Goal: Transaction & Acquisition: Purchase product/service

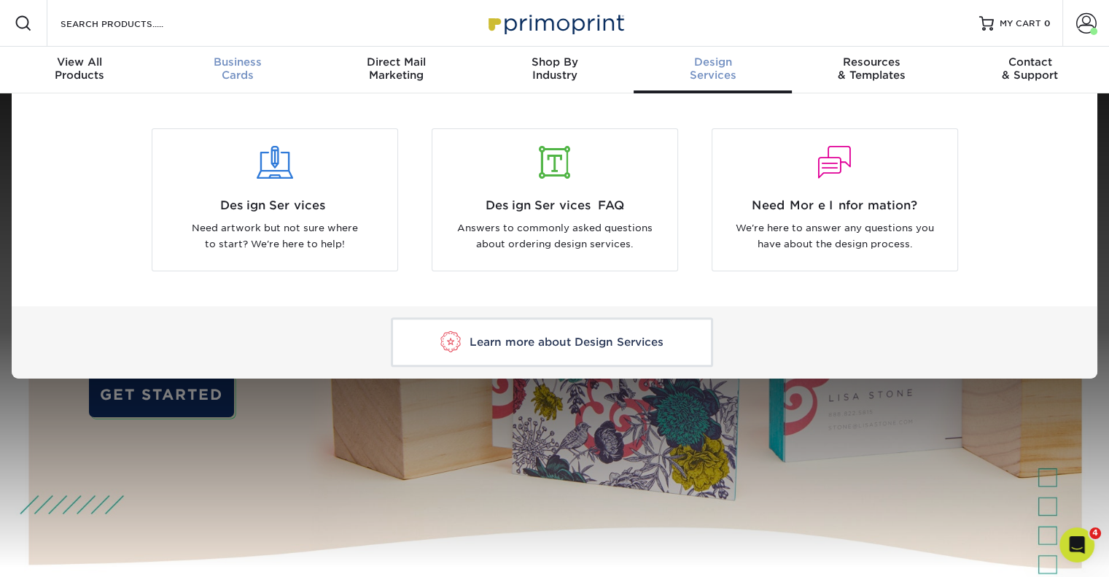
click at [241, 69] on div "Business Cards" at bounding box center [237, 68] width 158 height 26
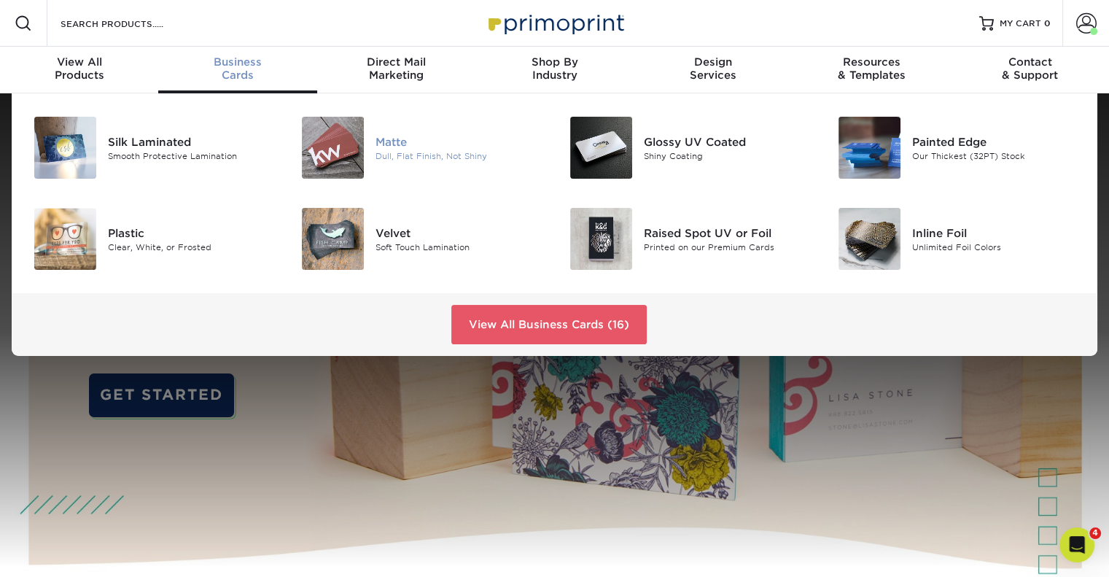
click at [419, 132] on div "Matte Dull, Flat Finish, Not Shiny" at bounding box center [465, 148] width 179 height 62
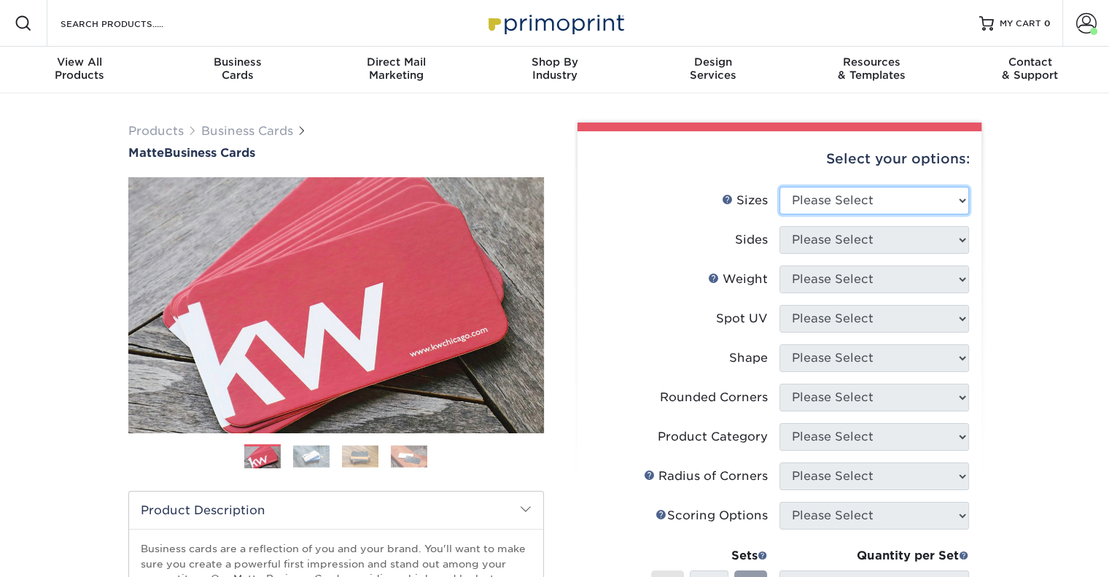
click at [862, 198] on select "Please Select 1.5" x 3.5" - Mini 1.75" x 3.5" - Mini 2" x 2" - Square 2" x 3" -…" at bounding box center [875, 201] width 190 height 28
select select "2.00x3.50"
click at [780, 187] on select "Please Select 1.5" x 3.5" - Mini 1.75" x 3.5" - Mini 2" x 2" - Square 2" x 3" -…" at bounding box center [875, 201] width 190 height 28
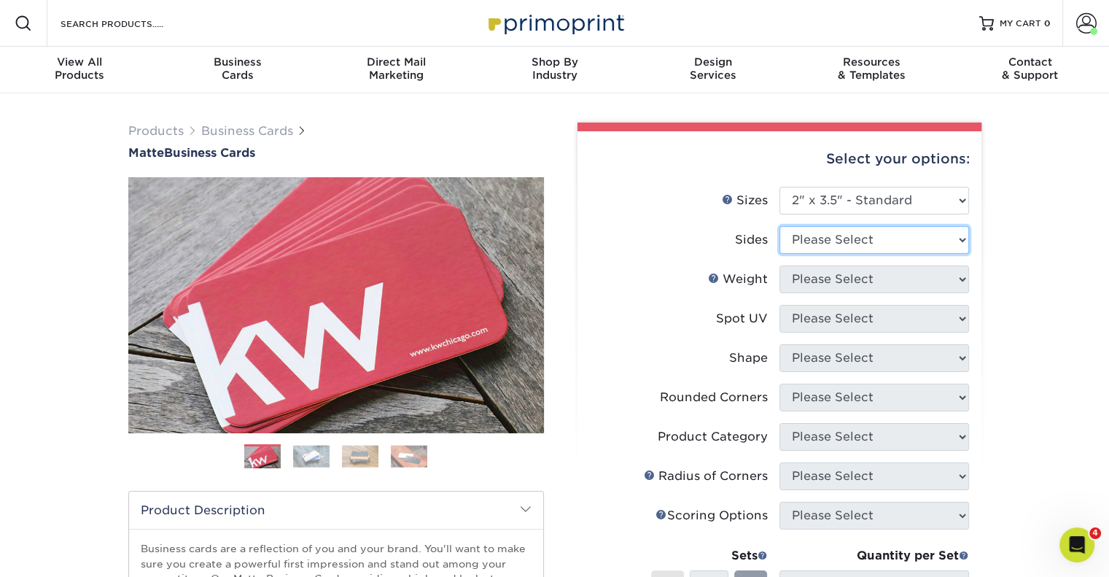
click at [811, 238] on select "Please Select Print Both Sides Print Front Only" at bounding box center [875, 240] width 190 height 28
select select "13abbda7-1d64-4f25-8bb2-c179b224825d"
click at [780, 226] on select "Please Select Print Both Sides Print Front Only" at bounding box center [875, 240] width 190 height 28
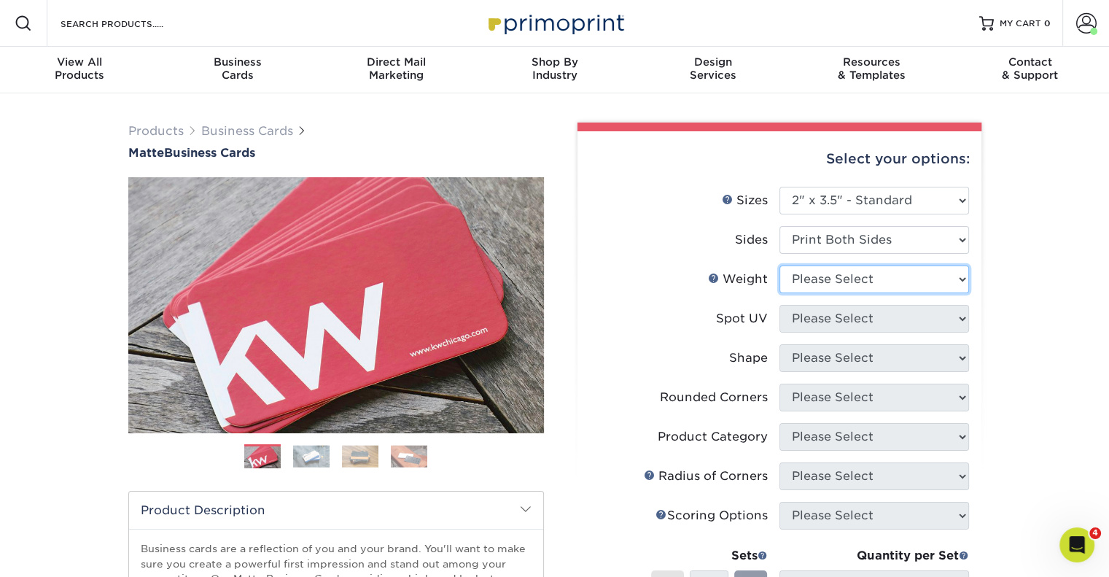
click at [810, 278] on select "Please Select 16PT 14PT" at bounding box center [875, 279] width 190 height 28
select select "16PT"
click at [780, 265] on select "Please Select 16PT 14PT" at bounding box center [875, 279] width 190 height 28
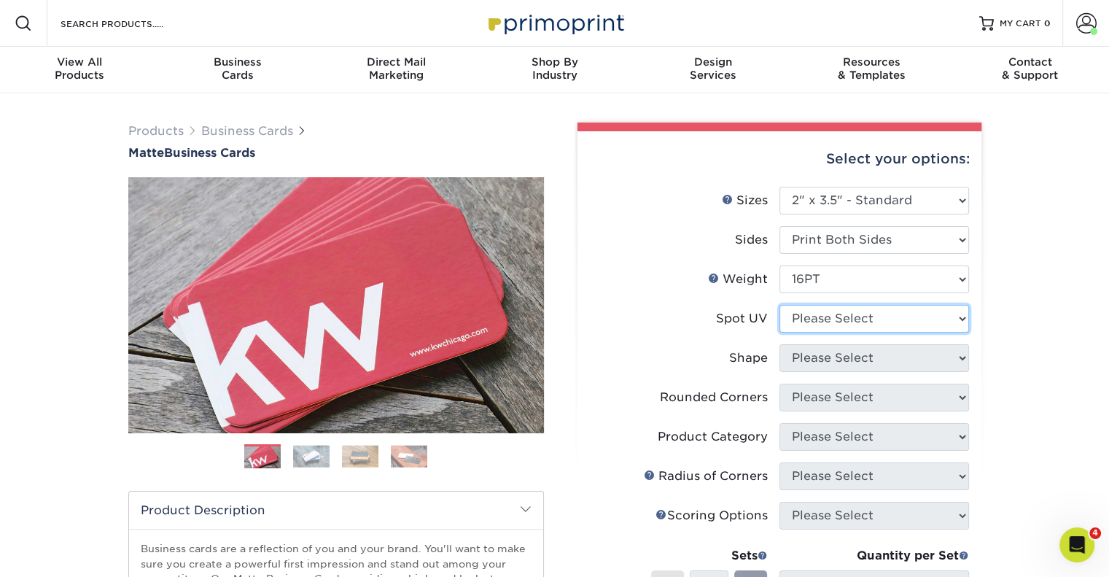
click at [805, 316] on select "Please Select No Spot UV Front and Back (Both Sides) Front Only Back Only" at bounding box center [875, 319] width 190 height 28
select select "3"
click at [780, 305] on select "Please Select No Spot UV Front and Back (Both Sides) Front Only Back Only" at bounding box center [875, 319] width 190 height 28
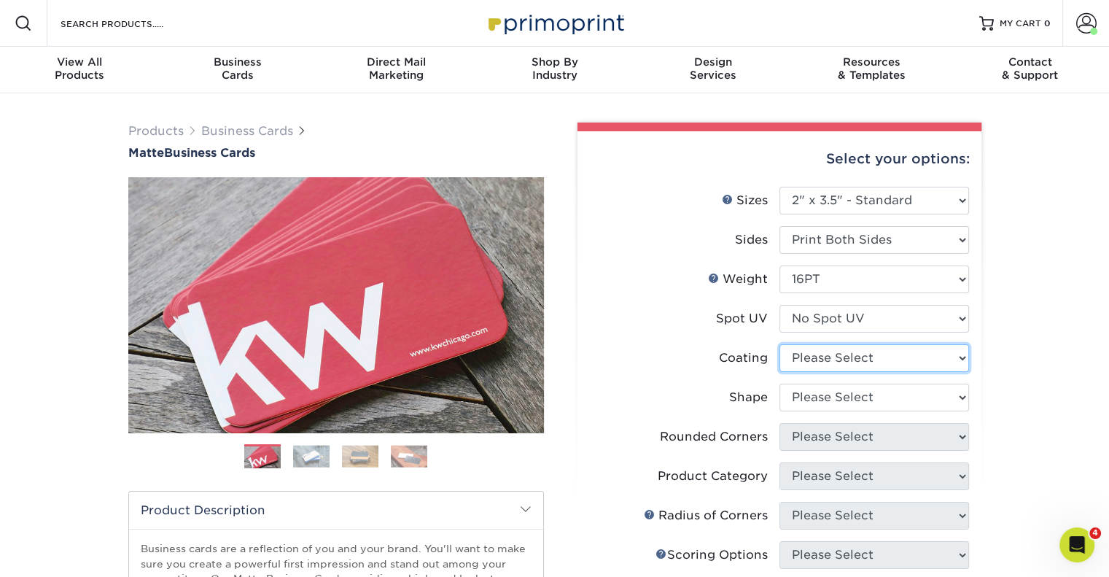
click at [811, 360] on select at bounding box center [875, 358] width 190 height 28
select select "121bb7b5-3b4d-429f-bd8d-bbf80e953313"
click at [780, 344] on select at bounding box center [875, 358] width 190 height 28
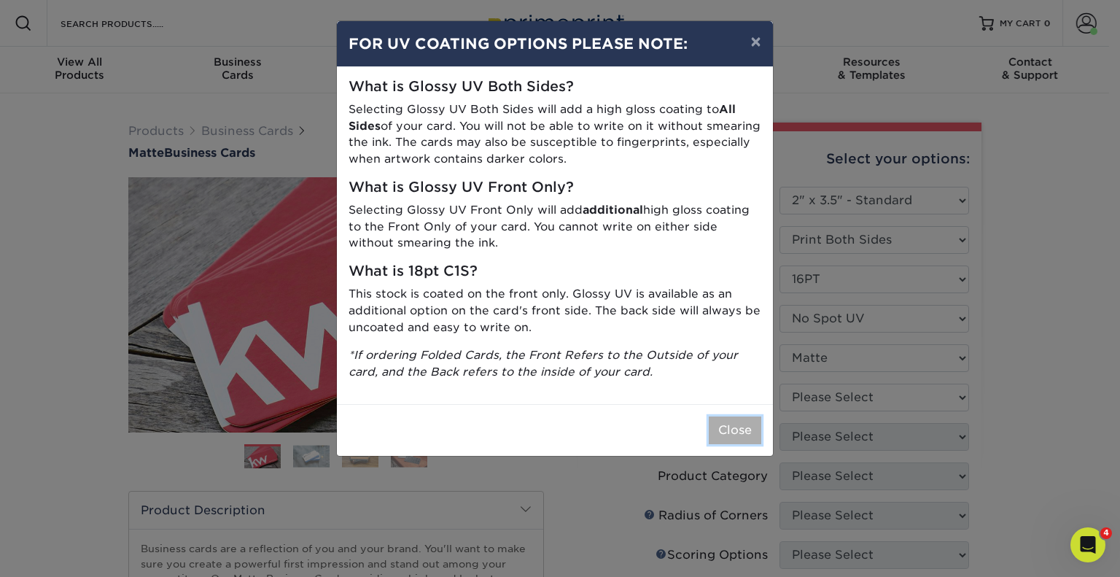
click at [737, 425] on button "Close" at bounding box center [735, 430] width 53 height 28
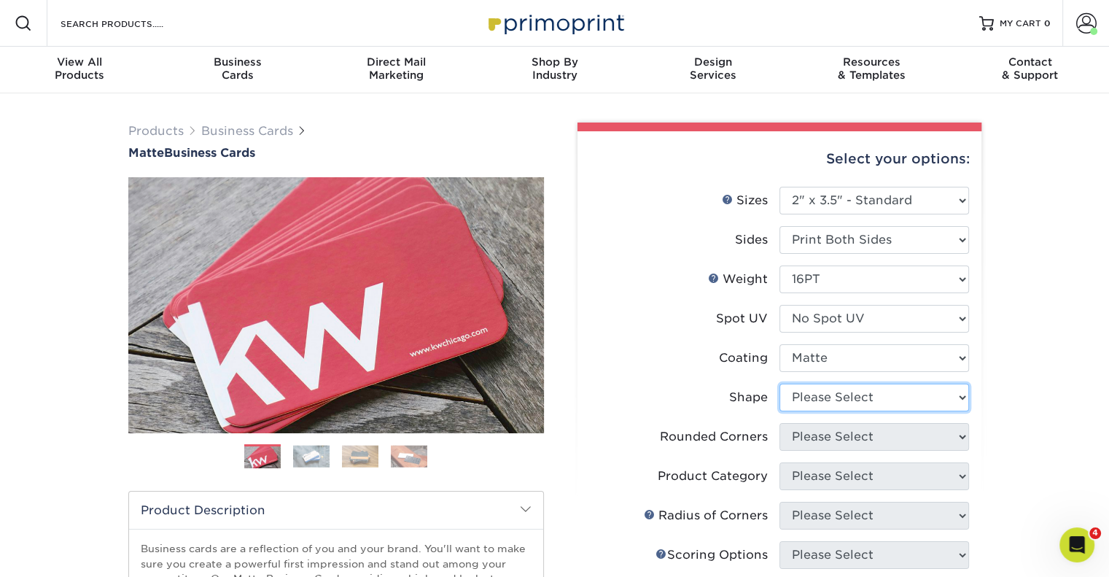
click at [845, 400] on select "Please Select Standard Oval" at bounding box center [875, 398] width 190 height 28
select select "standard"
click at [780, 384] on select "Please Select Standard Oval" at bounding box center [875, 398] width 190 height 28
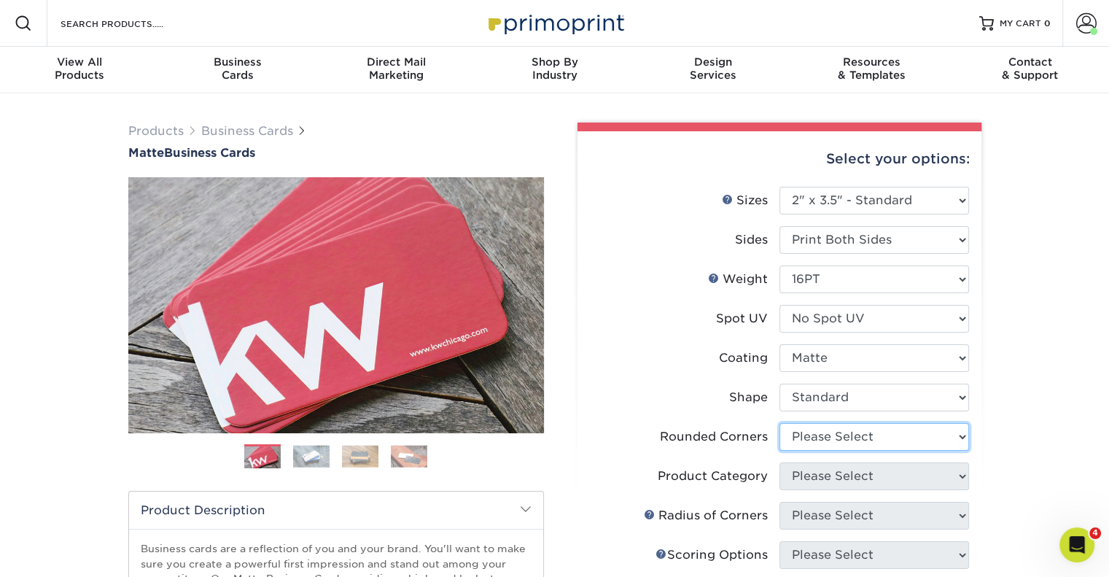
click at [818, 449] on select "Please Select Yes - Round 2 Corners Yes - Round 4 Corners No" at bounding box center [875, 437] width 190 height 28
select select "0"
click at [780, 423] on select "Please Select Yes - Round 2 Corners Yes - Round 4 Corners No" at bounding box center [875, 437] width 190 height 28
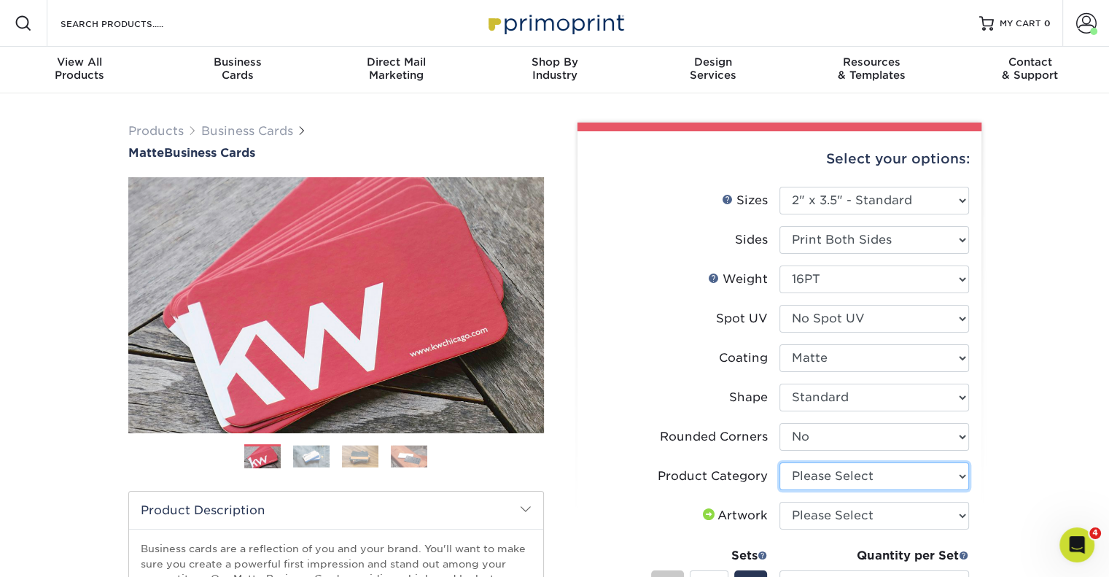
click at [800, 472] on select "Please Select Business Cards" at bounding box center [875, 476] width 190 height 28
select select "3b5148f1-0588-4f88-a218-97bcfdce65c1"
click at [780, 462] on select "Please Select Business Cards" at bounding box center [875, 476] width 190 height 28
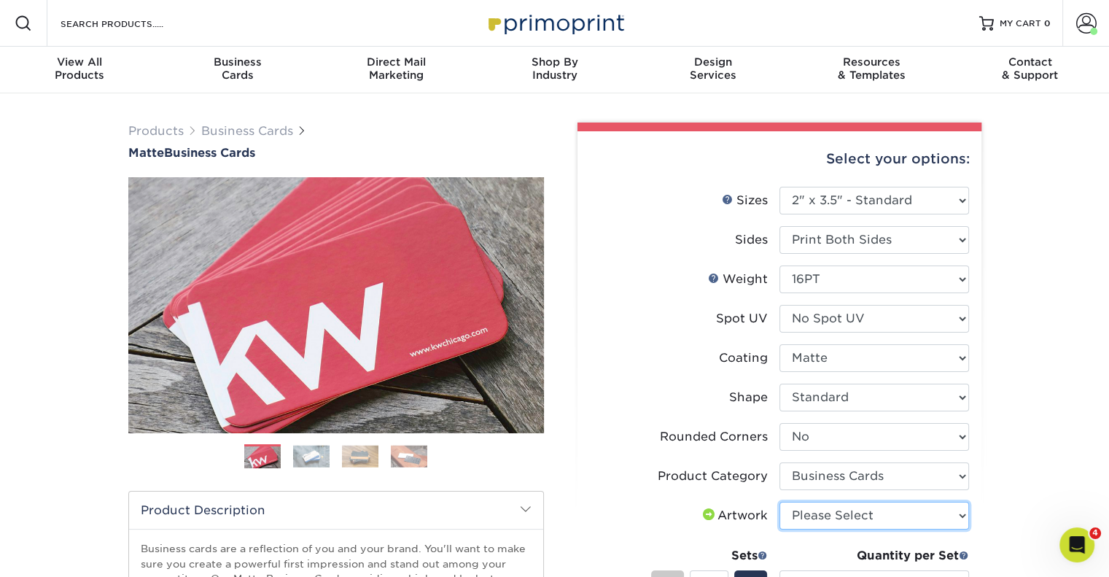
click at [811, 513] on select "Please Select I will upload files I need a design - $100" at bounding box center [875, 516] width 190 height 28
select select "upload"
click at [780, 502] on select "Please Select I will upload files I need a design - $100" at bounding box center [875, 516] width 190 height 28
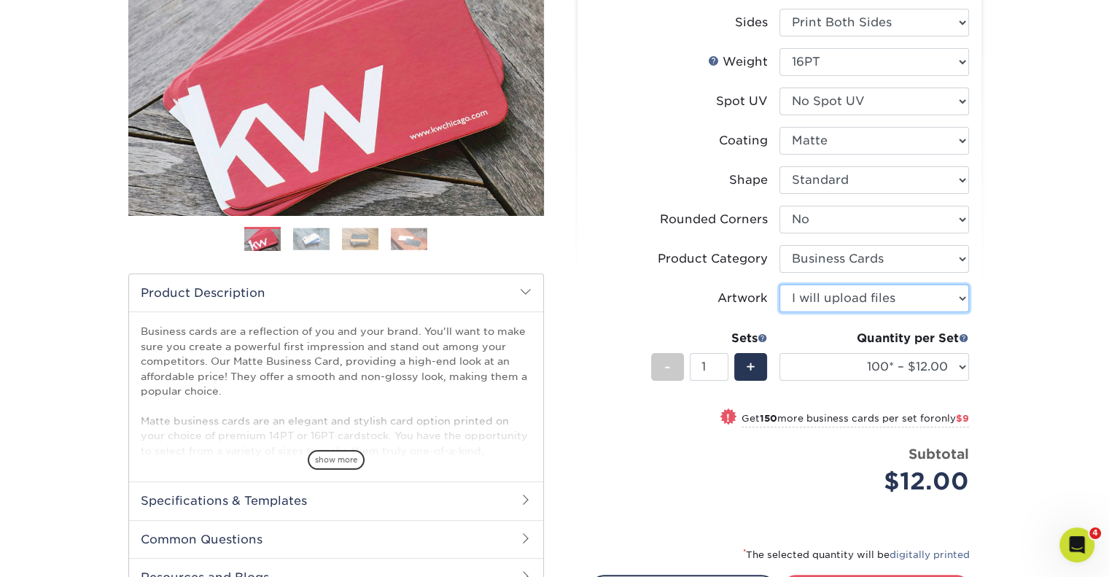
scroll to position [263, 0]
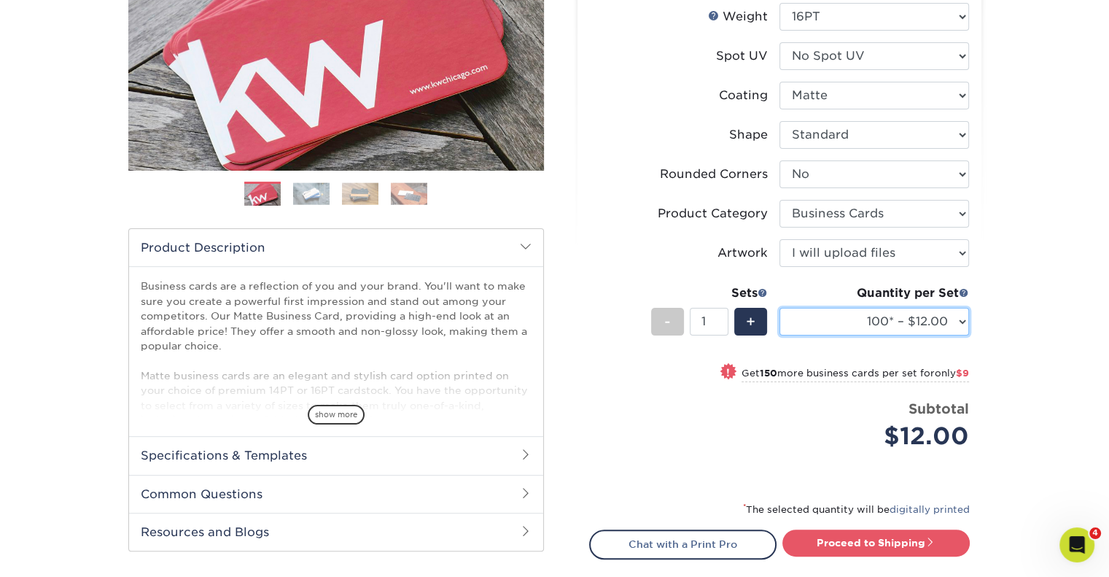
click at [885, 330] on select "100* – $12.00 250* – $21.00 500 – $42.00 1000 – $53.00 2500 – $95.00 5000 – $18…" at bounding box center [875, 322] width 190 height 28
select select "500 – $42.00"
click at [780, 308] on select "100* – $12.00 250* – $21.00 500 – $42.00 1000 – $53.00 2500 – $95.00 5000 – $18…" at bounding box center [875, 322] width 190 height 28
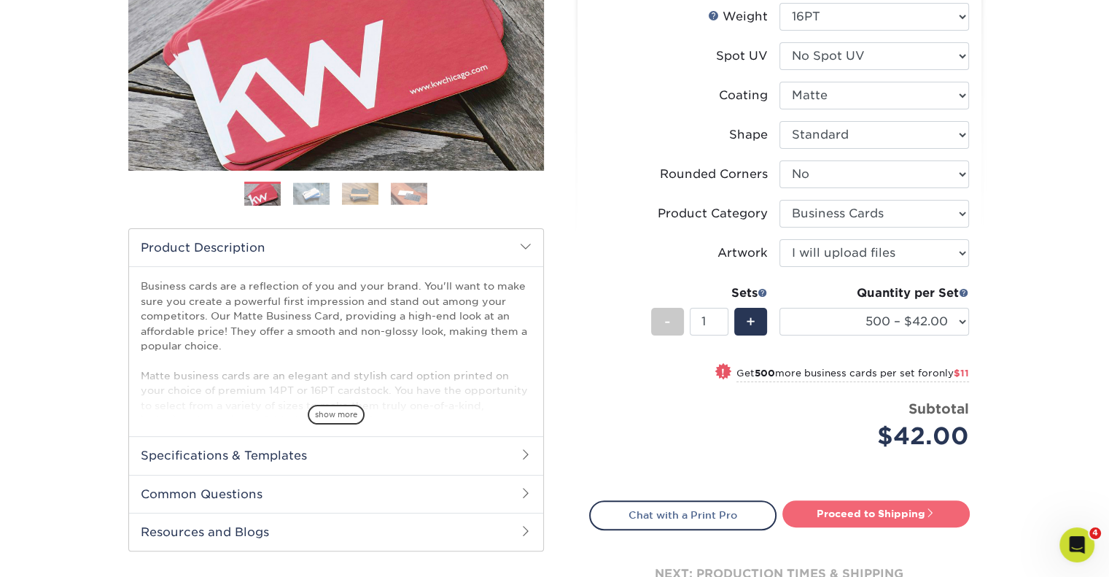
click at [878, 514] on link "Proceed to Shipping" at bounding box center [876, 513] width 187 height 26
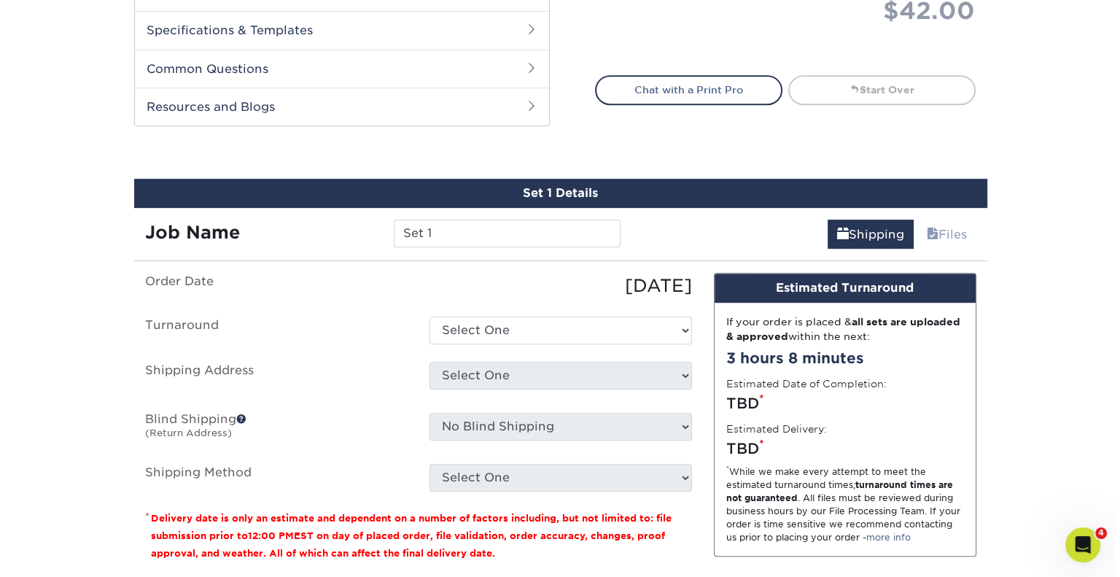
scroll to position [802, 0]
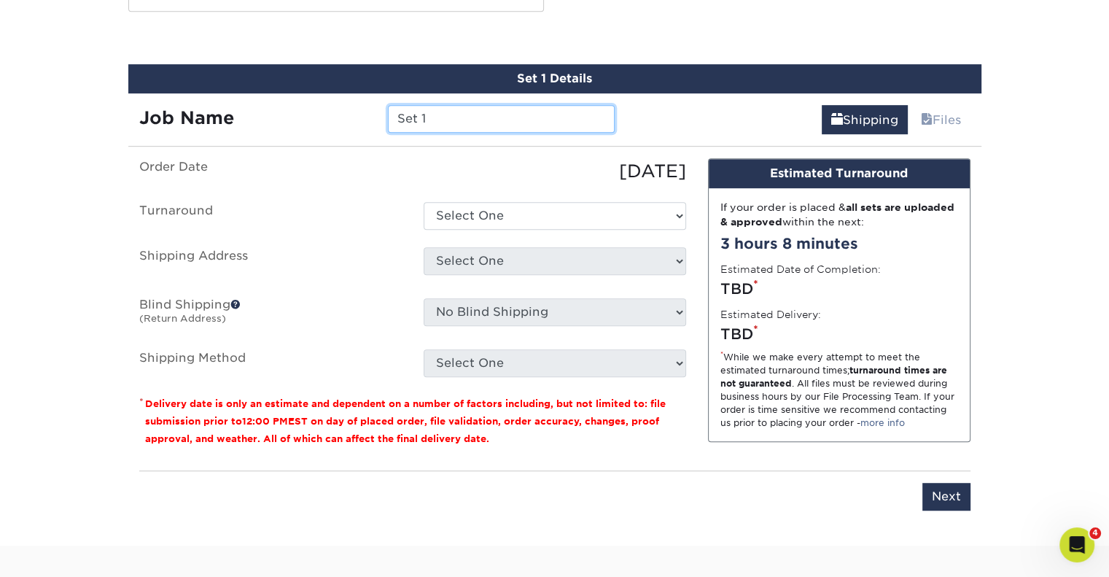
click at [422, 113] on input "Set 1" at bounding box center [501, 119] width 227 height 28
type input "[PERSON_NAME]"
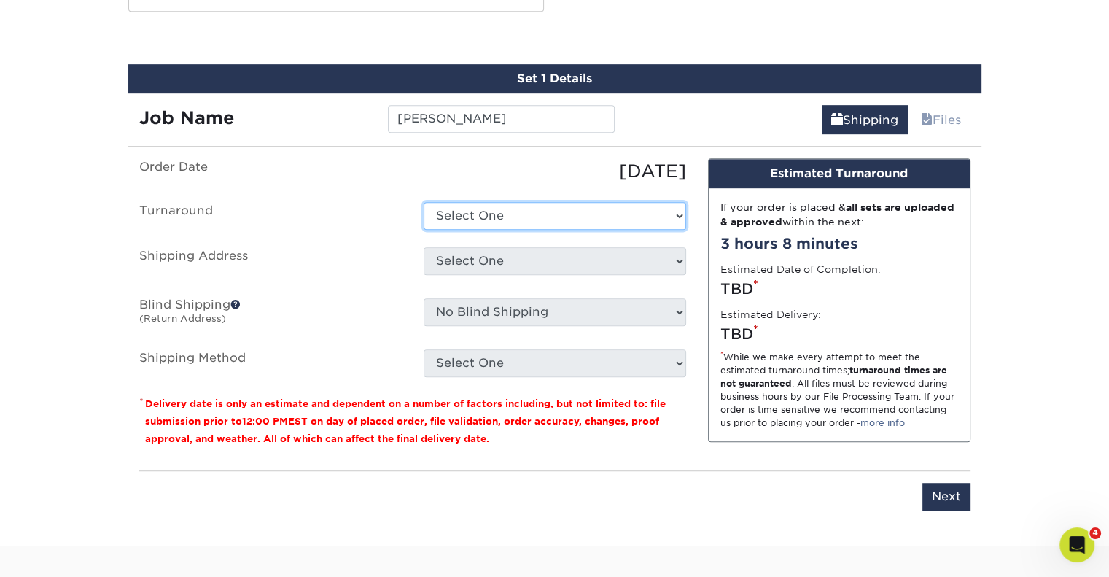
click at [518, 215] on select "Select One 2-4 Business Days 2 Day Next Business Day" at bounding box center [555, 216] width 263 height 28
select select "537feecc-bbf3-4c5a-82cb-a8dbf54f53c4"
click at [424, 202] on select "Select One 2-4 Business Days 2 Day Next Business Day" at bounding box center [555, 216] width 263 height 28
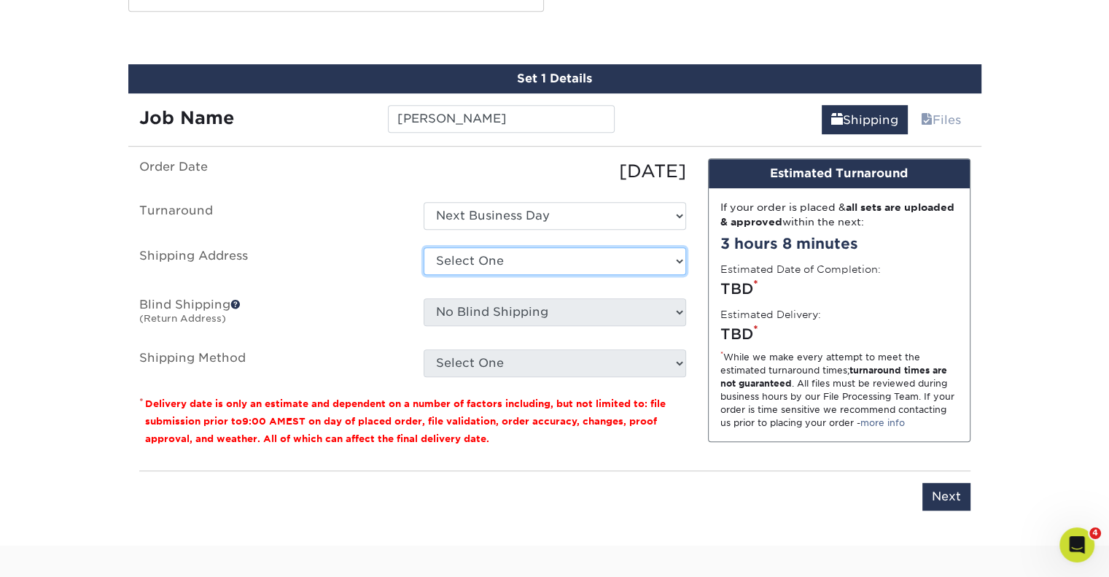
click at [465, 264] on select "Select One Alex Alvarez Home Ashley Barb Coughlin Home Betsy Bosnak Bill Santan…" at bounding box center [555, 261] width 263 height 28
select select "newaddress"
click at [424, 247] on select "Select One Alex Alvarez Home Ashley Barb Coughlin Home Betsy Bosnak Bill Santan…" at bounding box center [555, 261] width 263 height 28
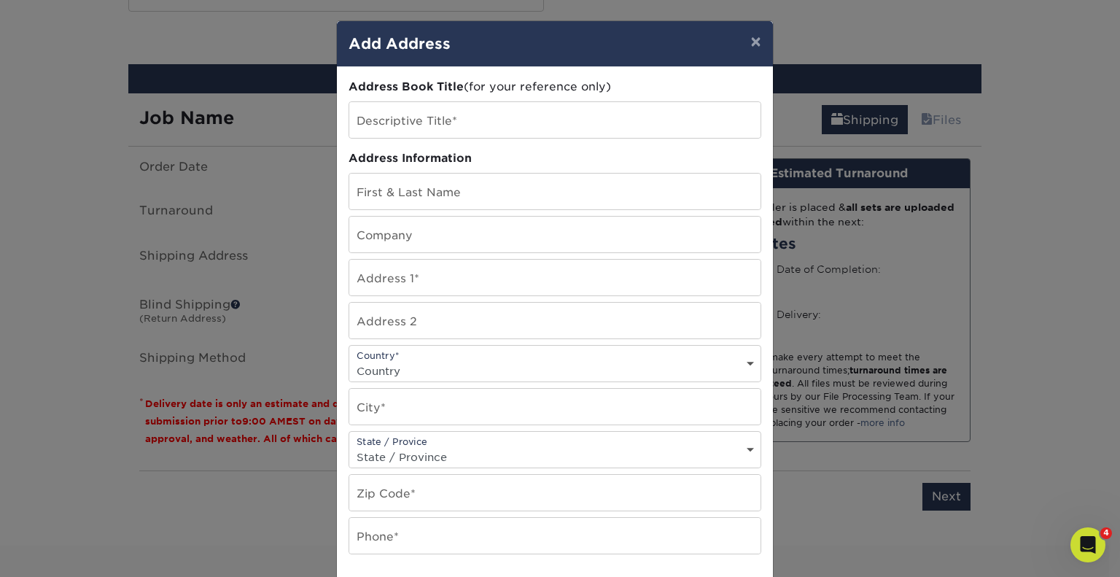
click at [694, 67] on div "Address Book Title (for your reference only) Descriptive Title* Address Informa…" at bounding box center [555, 393] width 436 height 653
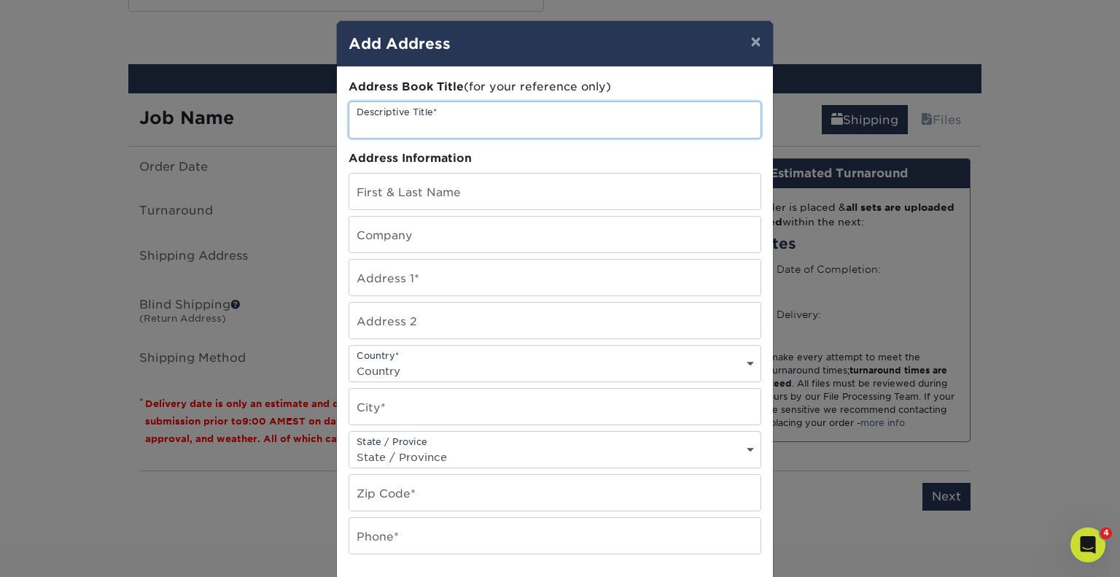
click at [450, 123] on input "text" at bounding box center [554, 120] width 411 height 36
type input "[PERSON_NAME]"
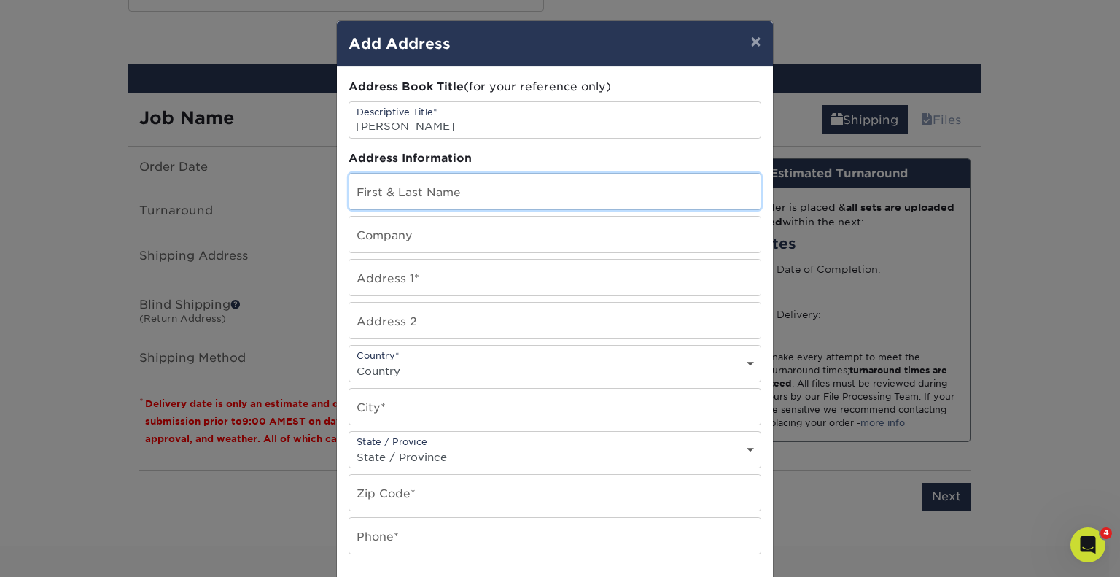
click at [419, 182] on input "text" at bounding box center [554, 192] width 411 height 36
type input "[PERSON_NAME]"
click at [409, 276] on input "text" at bounding box center [554, 278] width 411 height 36
paste input "144 Arnold Rd Norwood, MA 02062"
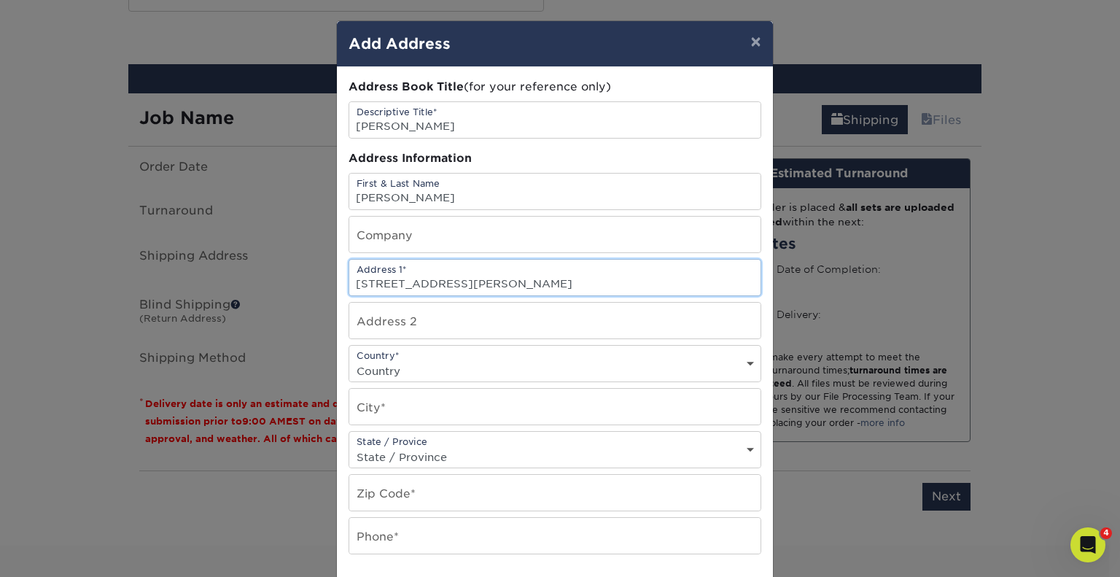
scroll to position [0, 0]
drag, startPoint x: 562, startPoint y: 285, endPoint x: 429, endPoint y: 284, distance: 132.7
click at [429, 284] on input "144 Arnold Rd Norwood, MA 02062" at bounding box center [554, 278] width 411 height 36
type input "[STREET_ADDRESS][PERSON_NAME]"
click at [392, 368] on select "Country United States Canada ----------------------------- Afghanistan Albania …" at bounding box center [554, 370] width 411 height 21
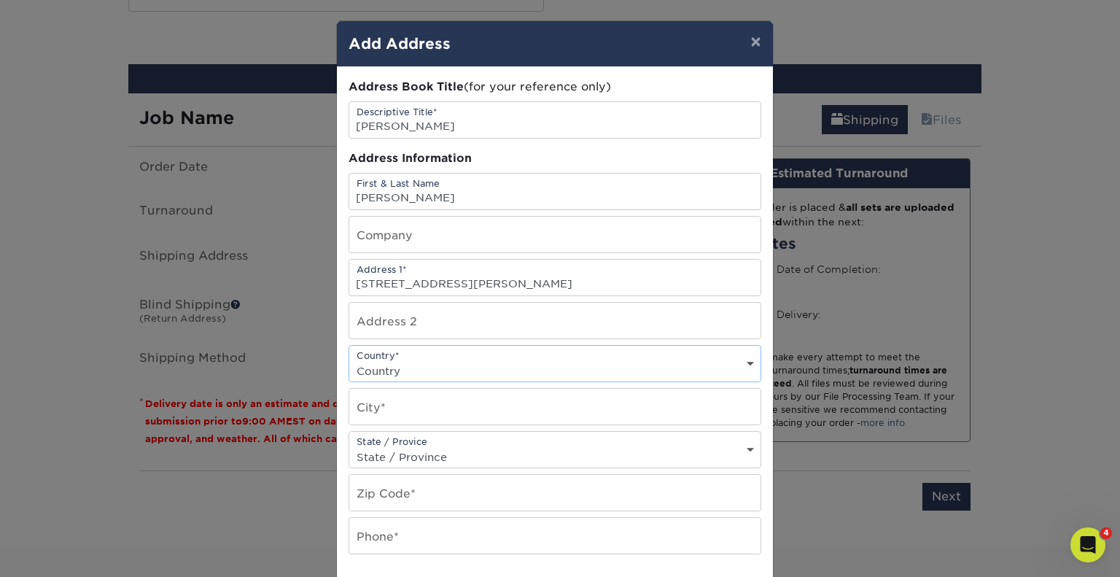
select select "US"
click at [349, 360] on select "Country United States Canada ----------------------------- Afghanistan Albania …" at bounding box center [554, 370] width 411 height 21
click at [423, 407] on input "text" at bounding box center [554, 407] width 411 height 36
type input "Norwood"
click at [414, 442] on div "State / Provice State / Province Alabama Alaska Arizona Arkansas California Col…" at bounding box center [555, 449] width 413 height 37
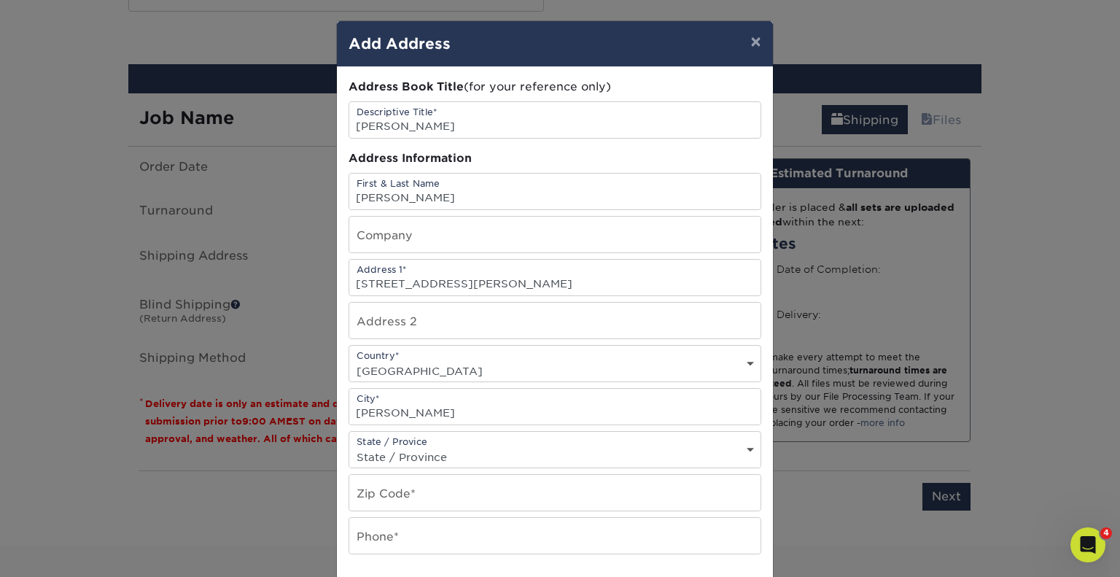
click at [406, 449] on select "State / Province Alabama Alaska Arizona Arkansas California Colorado Connecticu…" at bounding box center [554, 456] width 411 height 21
select select "MA"
click at [349, 446] on select "State / Province Alabama Alaska Arizona Arkansas California Colorado Connecticu…" at bounding box center [554, 456] width 411 height 21
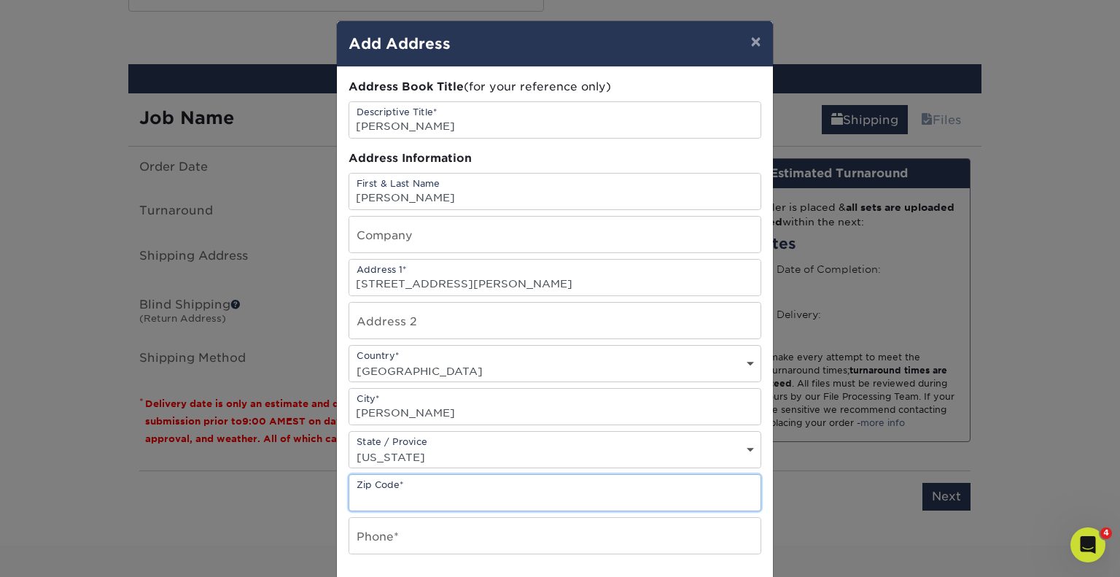
click at [386, 494] on input "text" at bounding box center [554, 493] width 411 height 36
paste input "[GEOGRAPHIC_DATA], [GEOGRAPHIC_DATA] 02062"
click at [435, 498] on input "[GEOGRAPHIC_DATA], [GEOGRAPHIC_DATA] 02062" at bounding box center [554, 493] width 411 height 36
type input "02062"
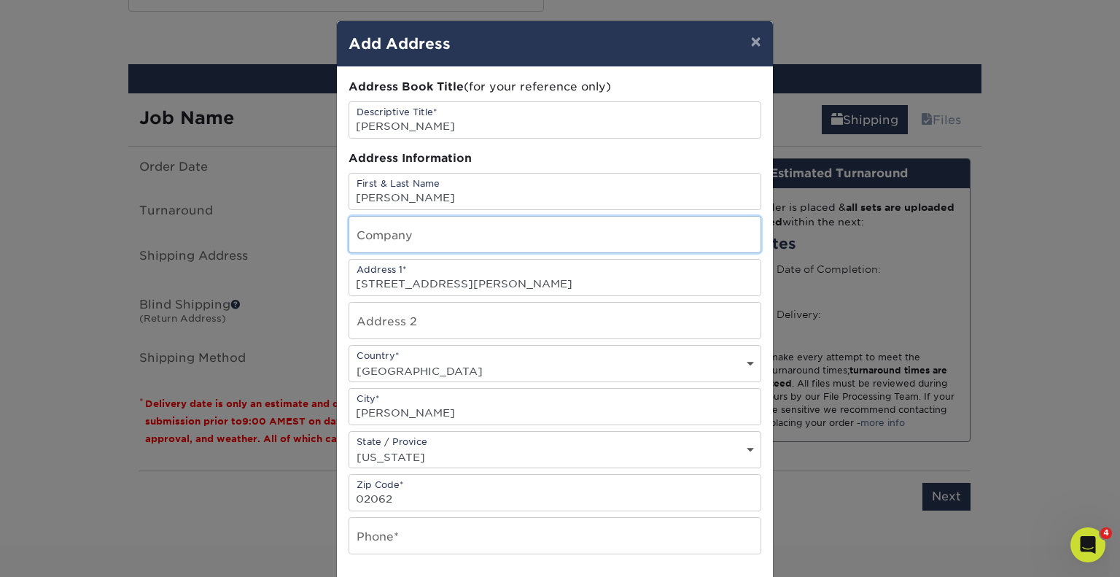
click at [608, 246] on input "text" at bounding box center [554, 235] width 411 height 36
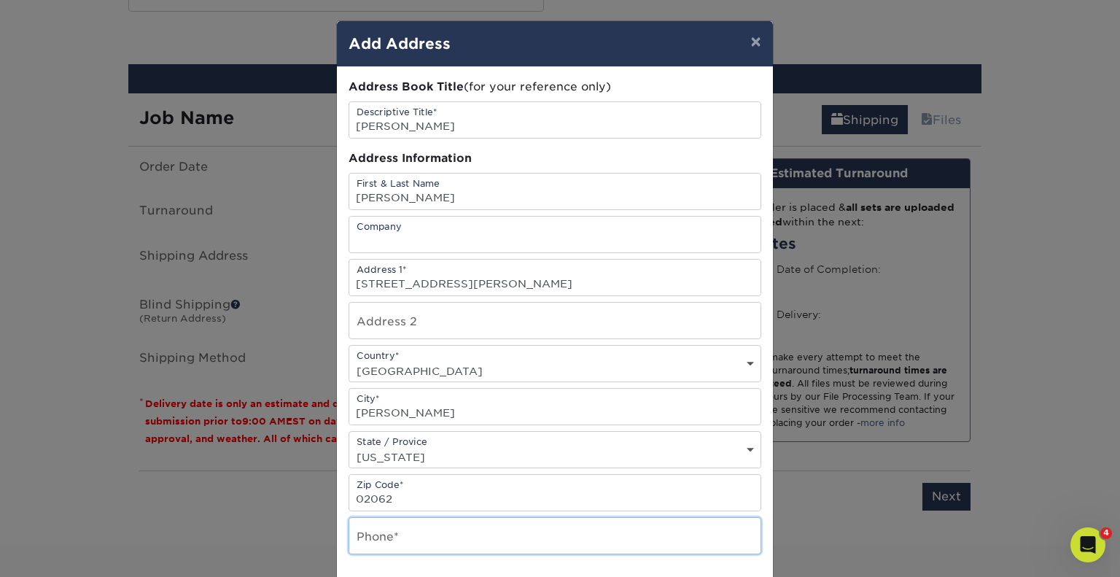
click at [419, 531] on input "text" at bounding box center [554, 536] width 411 height 36
type input "9788862802"
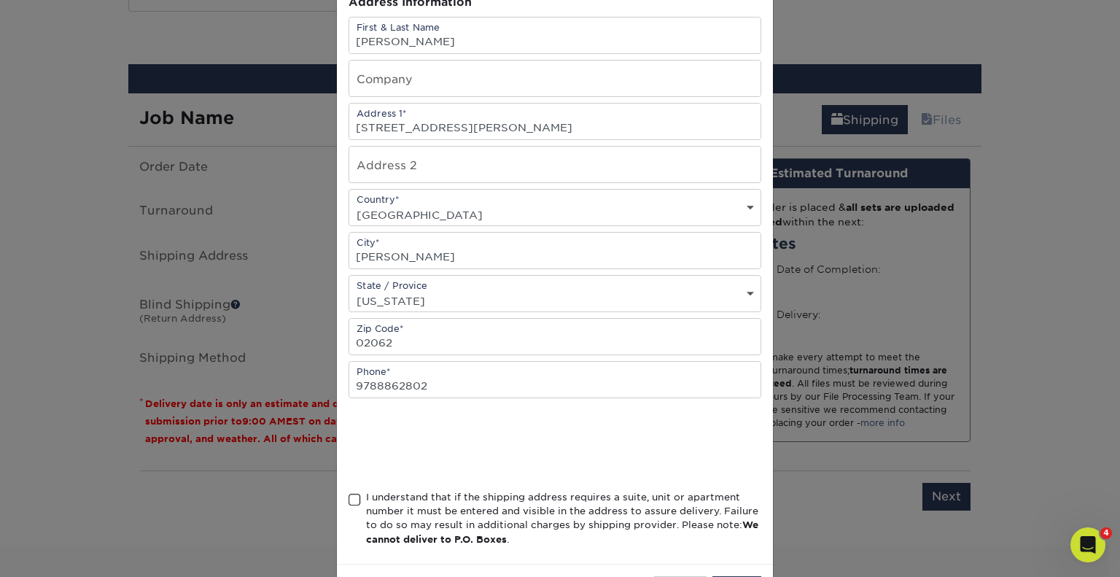
scroll to position [158, 0]
click at [349, 495] on span at bounding box center [355, 498] width 12 height 14
click at [0, 0] on input "I understand that if the shipping address requires a suite, unit or apartment n…" at bounding box center [0, 0] width 0 height 0
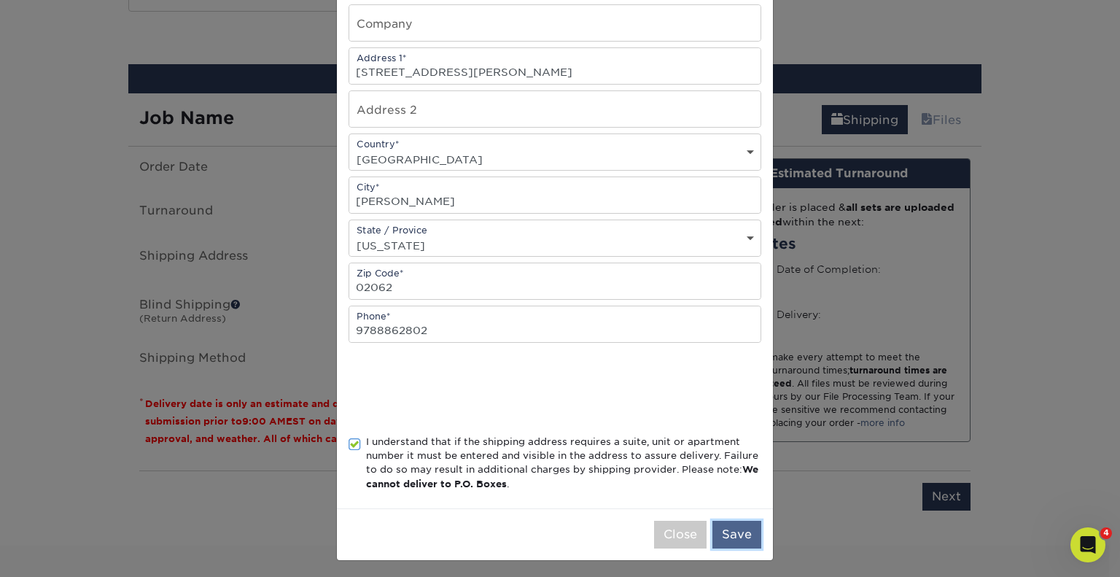
click at [742, 526] on button "Save" at bounding box center [737, 535] width 49 height 28
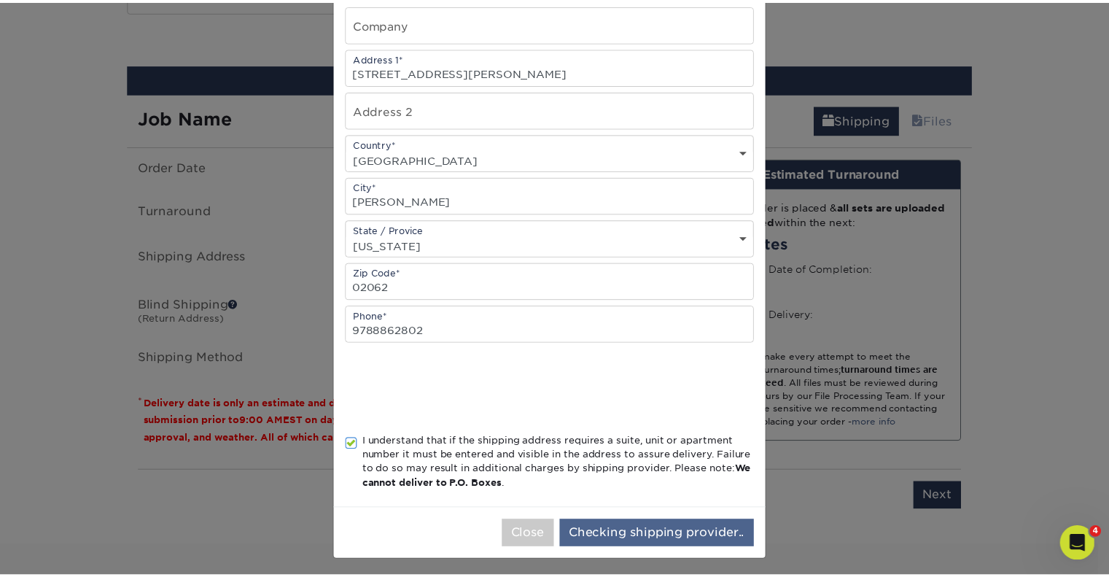
scroll to position [0, 0]
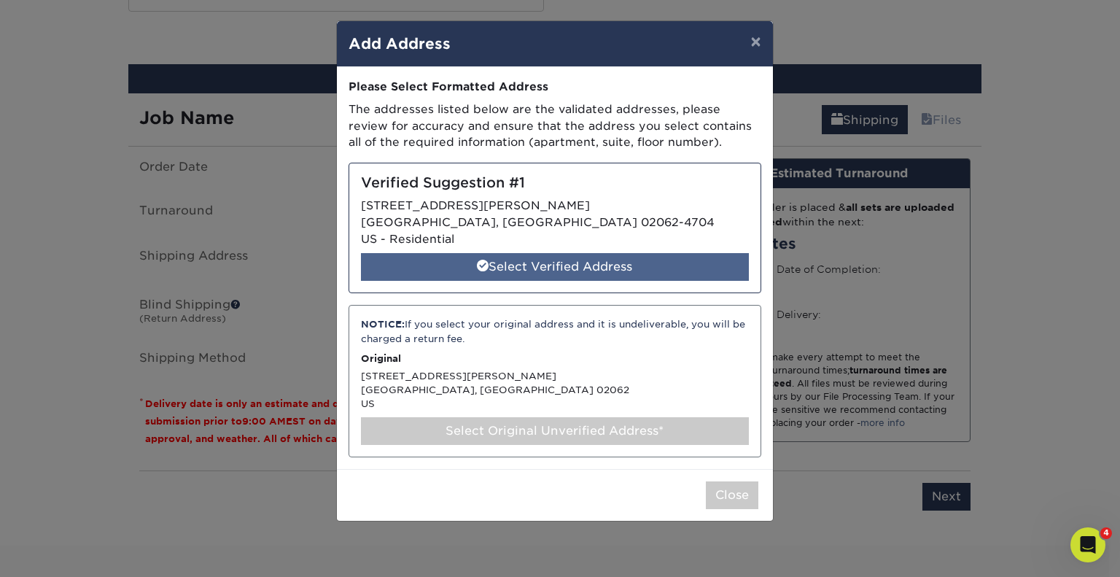
click at [521, 264] on div "Select Verified Address" at bounding box center [555, 267] width 388 height 28
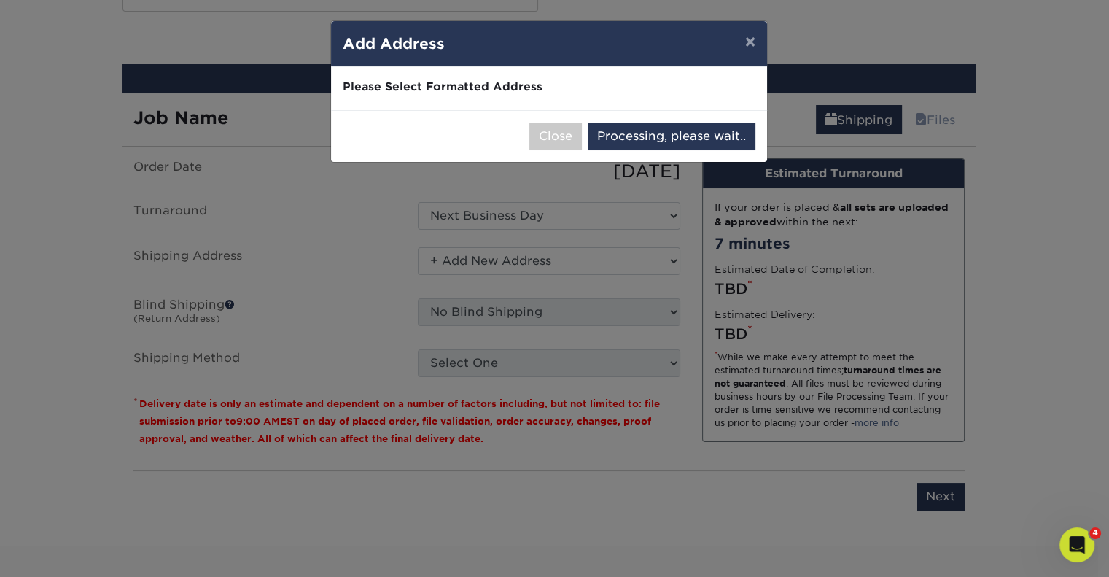
select select "285507"
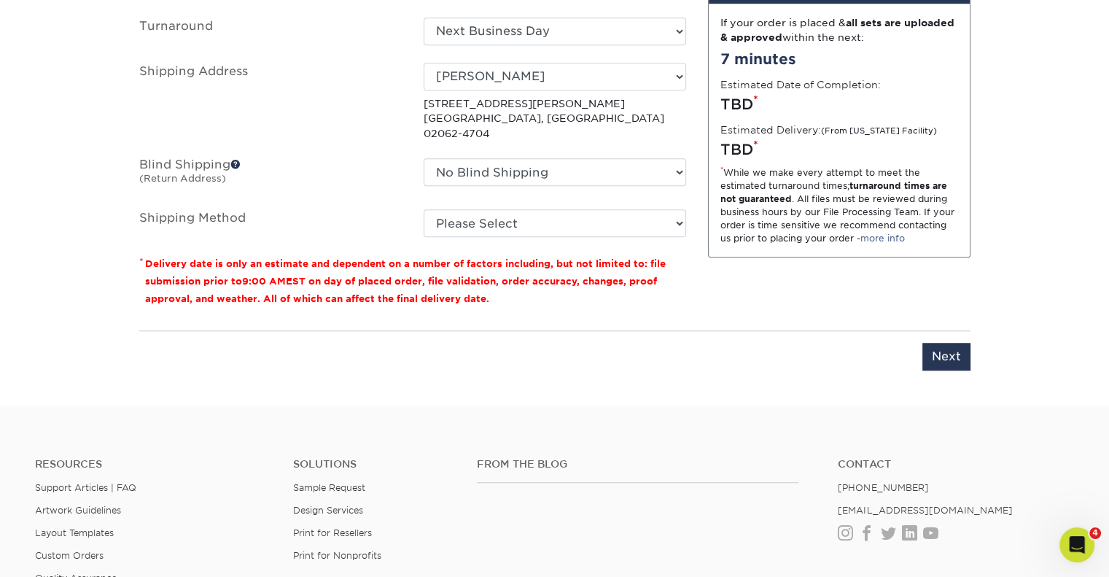
scroll to position [1006, 0]
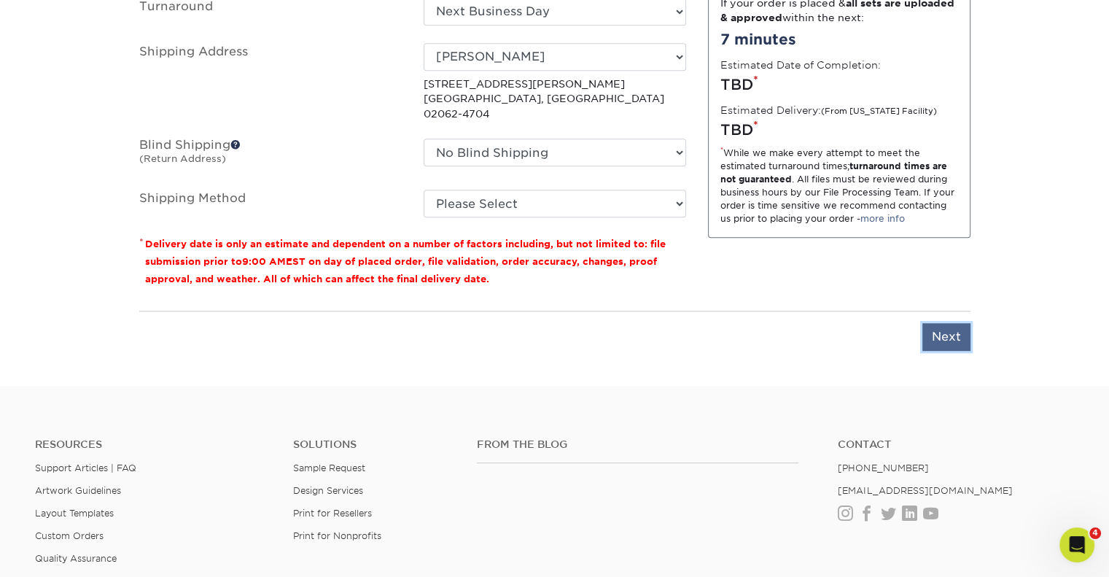
click at [950, 323] on input "Next" at bounding box center [947, 337] width 48 height 28
type input "Next"
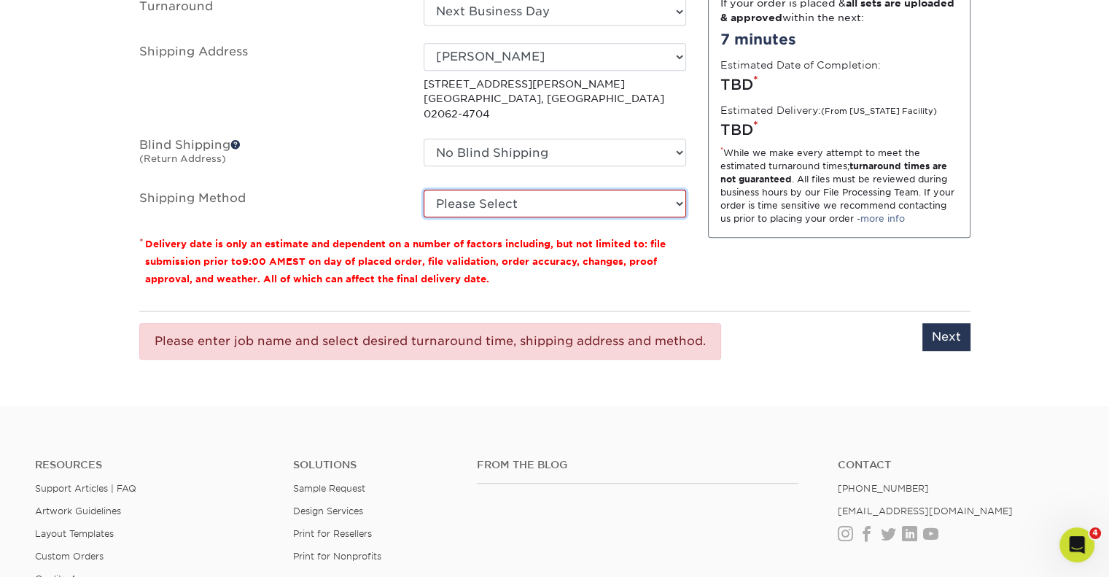
click at [494, 190] on select "Please Select Ground Shipping (+$8.96) 3 Day Shipping Service (+$20.04) 2 Day A…" at bounding box center [555, 204] width 263 height 28
select select "03"
click at [424, 190] on select "Please Select Ground Shipping (+$8.96) 3 Day Shipping Service (+$20.04) 2 Day A…" at bounding box center [555, 204] width 263 height 28
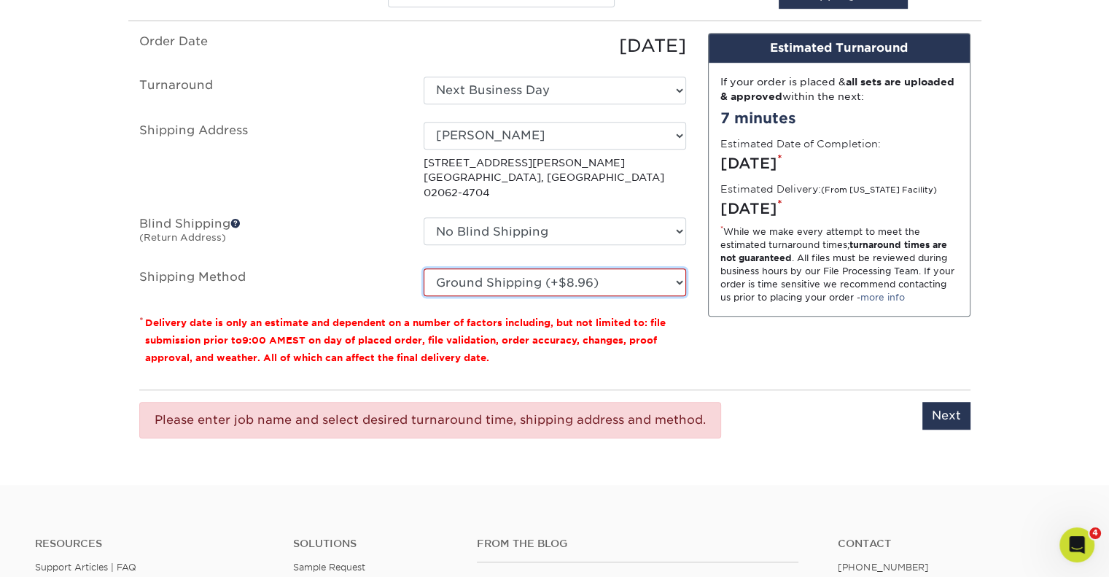
scroll to position [998, 0]
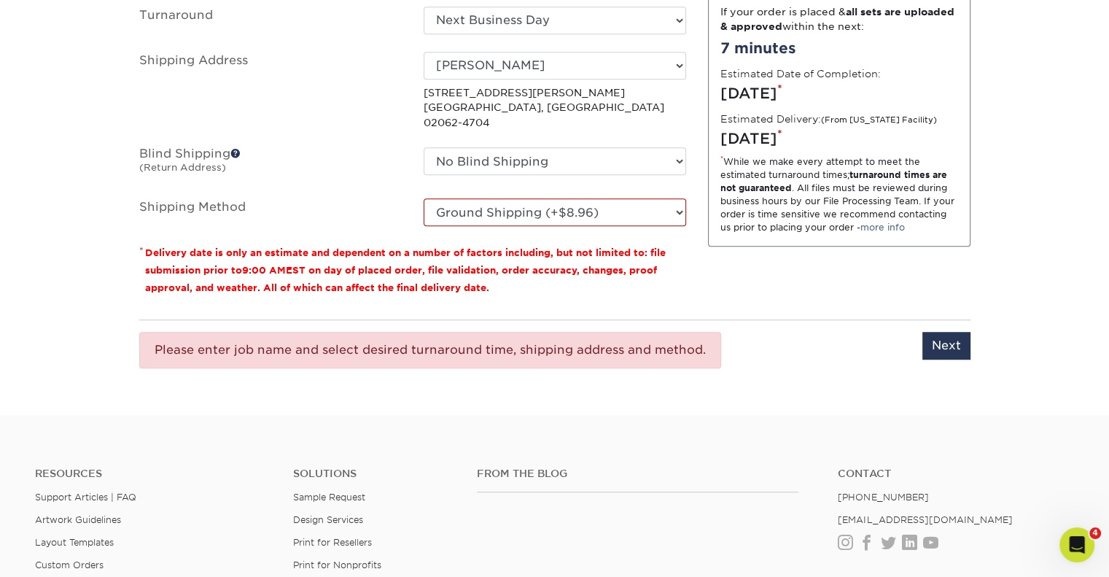
click at [920, 319] on div "Please enter job name and select desired turnaround time, shipping address and …" at bounding box center [554, 349] width 831 height 61
click at [927, 332] on input "Next" at bounding box center [947, 346] width 48 height 28
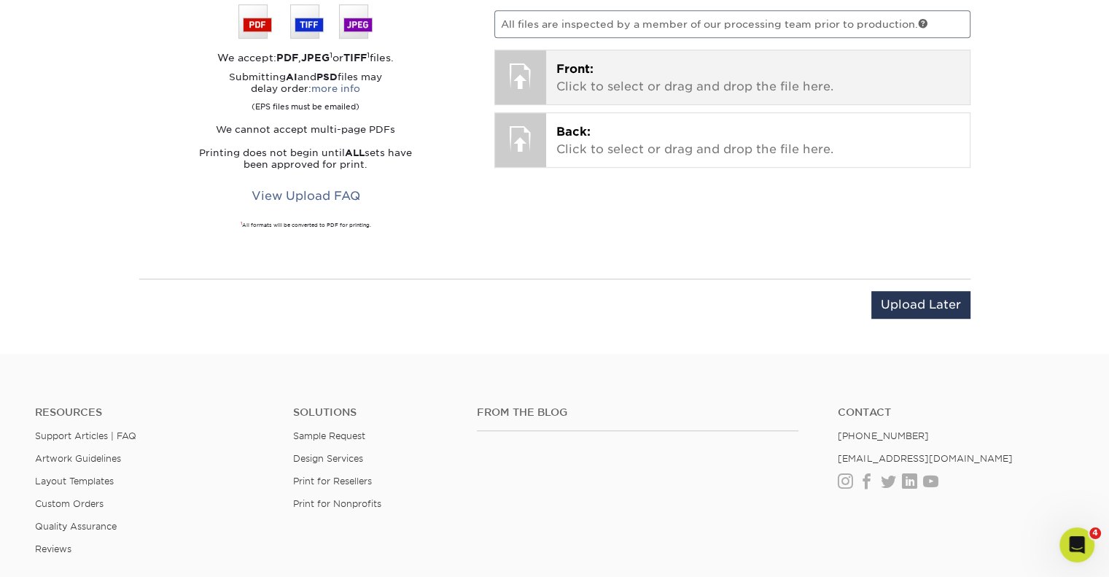
click at [591, 72] on span "Front:" at bounding box center [574, 69] width 37 height 14
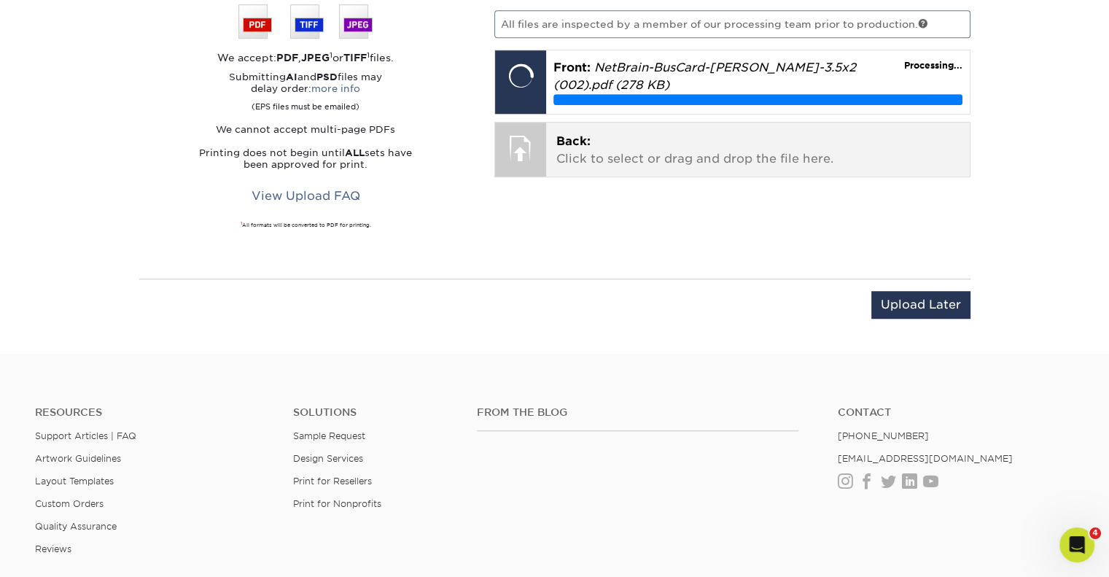
click at [635, 144] on p "Back: Click to select or drag and drop the file here." at bounding box center [757, 150] width 403 height 35
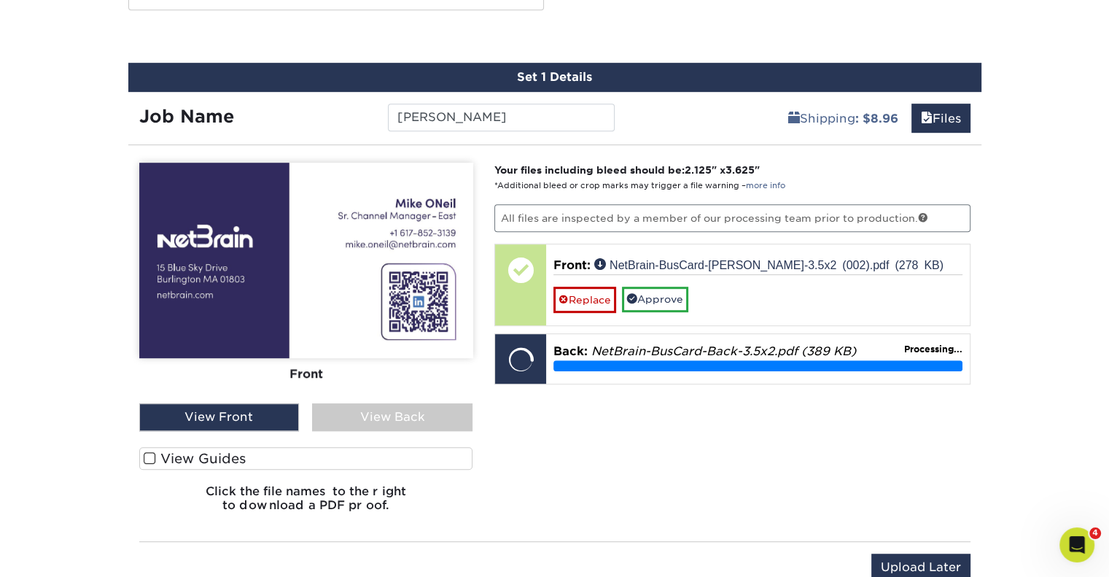
scroll to position [807, 0]
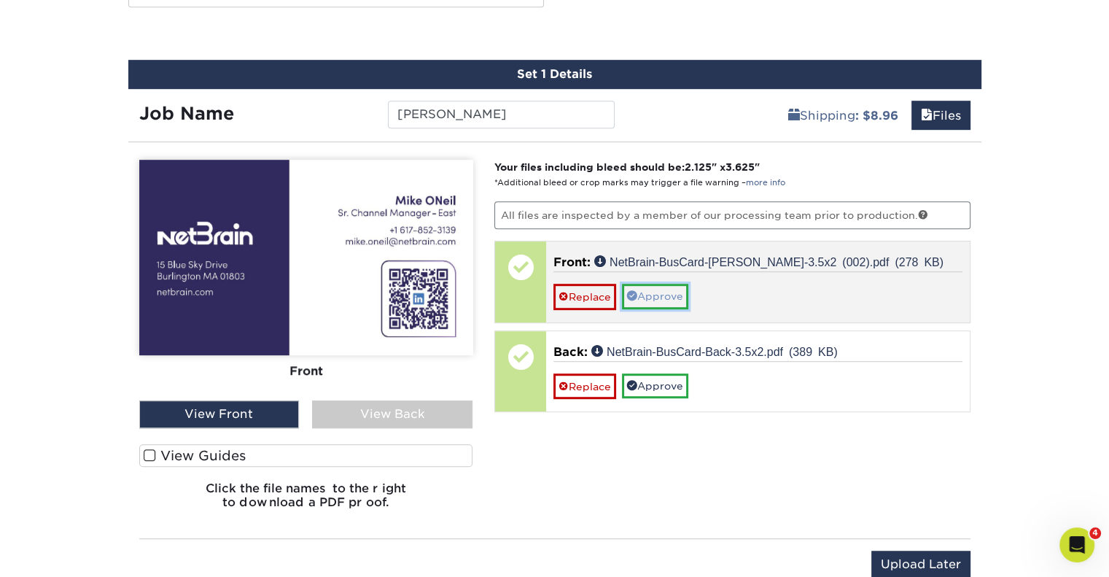
click at [664, 295] on link "Approve" at bounding box center [655, 296] width 66 height 25
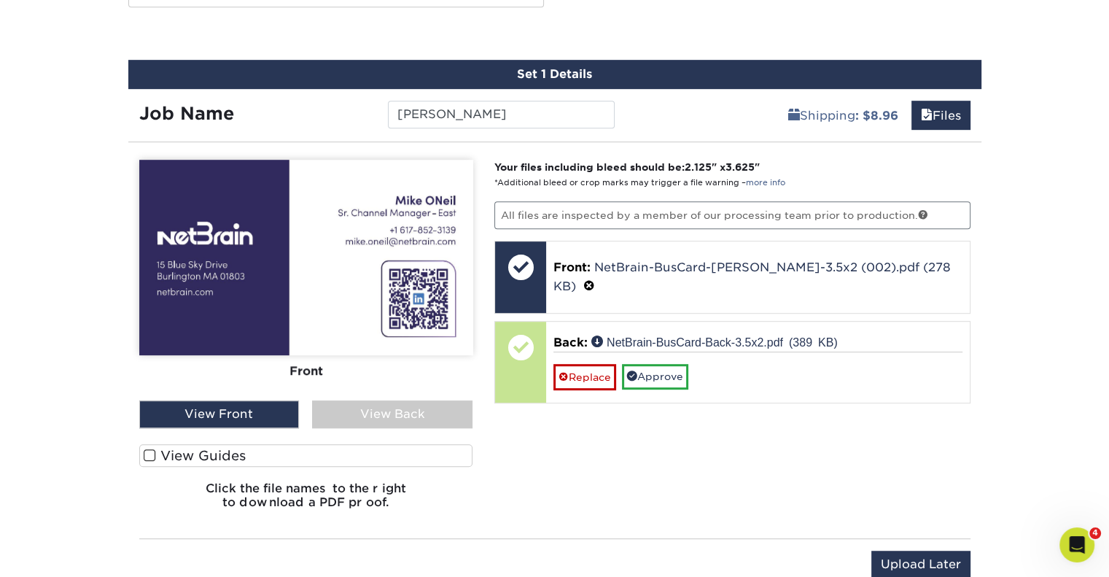
click at [418, 403] on div "View Back" at bounding box center [392, 414] width 160 height 28
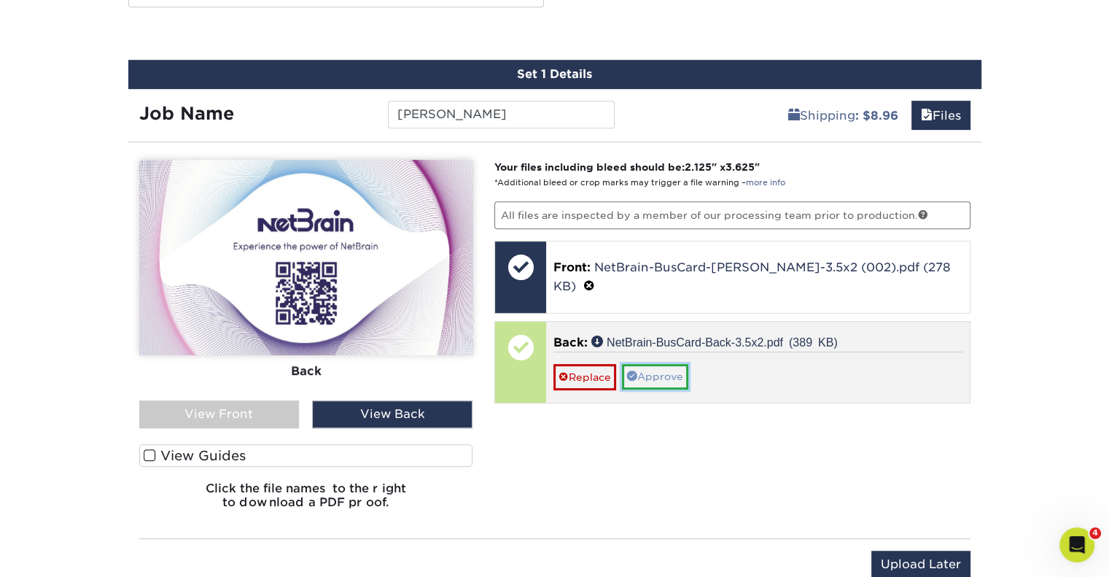
click at [662, 364] on link "Approve" at bounding box center [655, 376] width 66 height 25
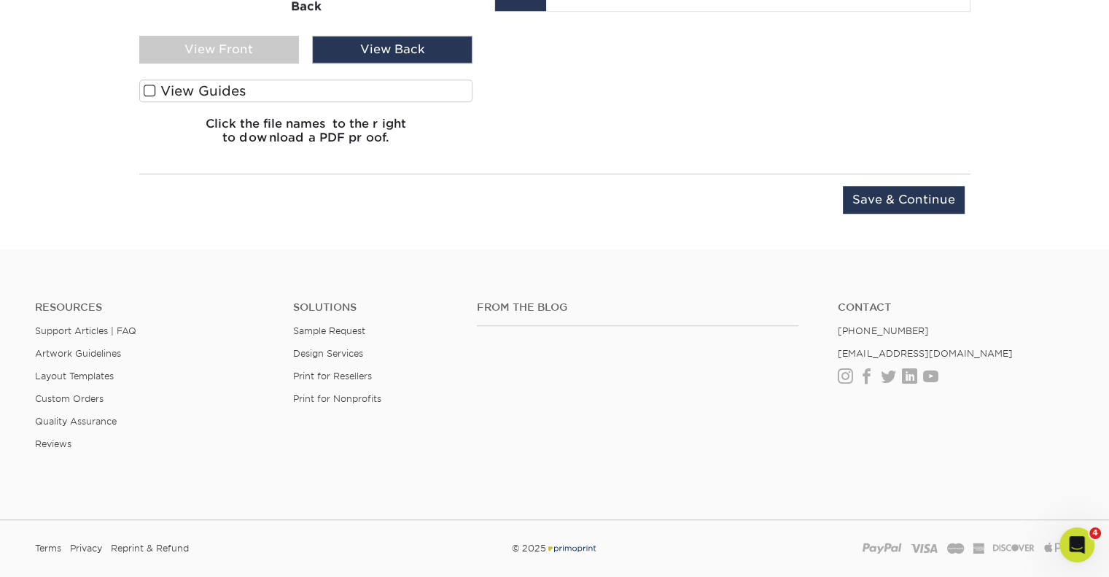
scroll to position [1185, 0]
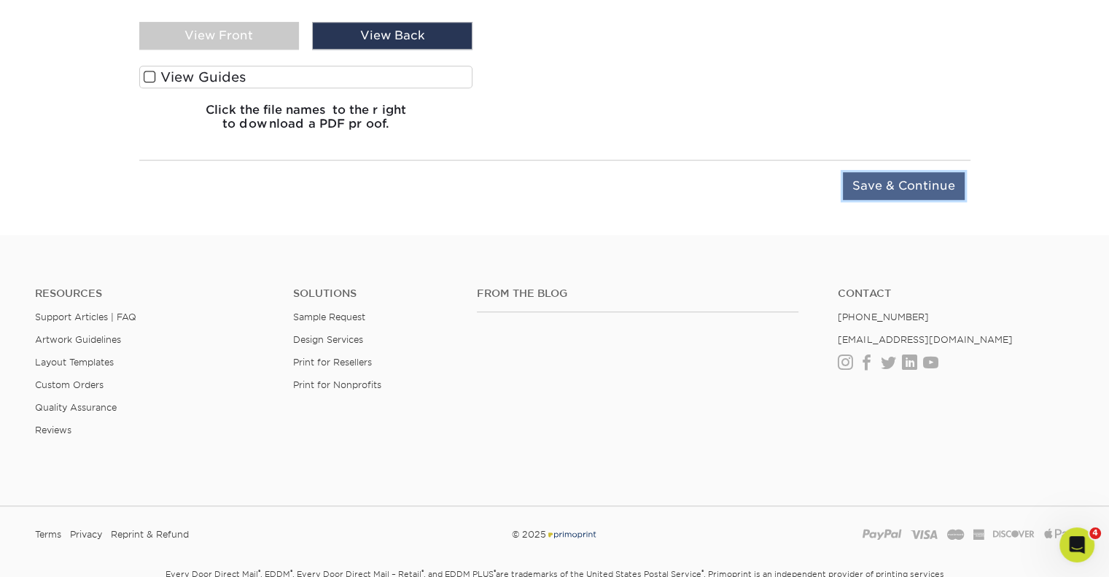
click at [926, 185] on input "Save & Continue" at bounding box center [904, 186] width 122 height 28
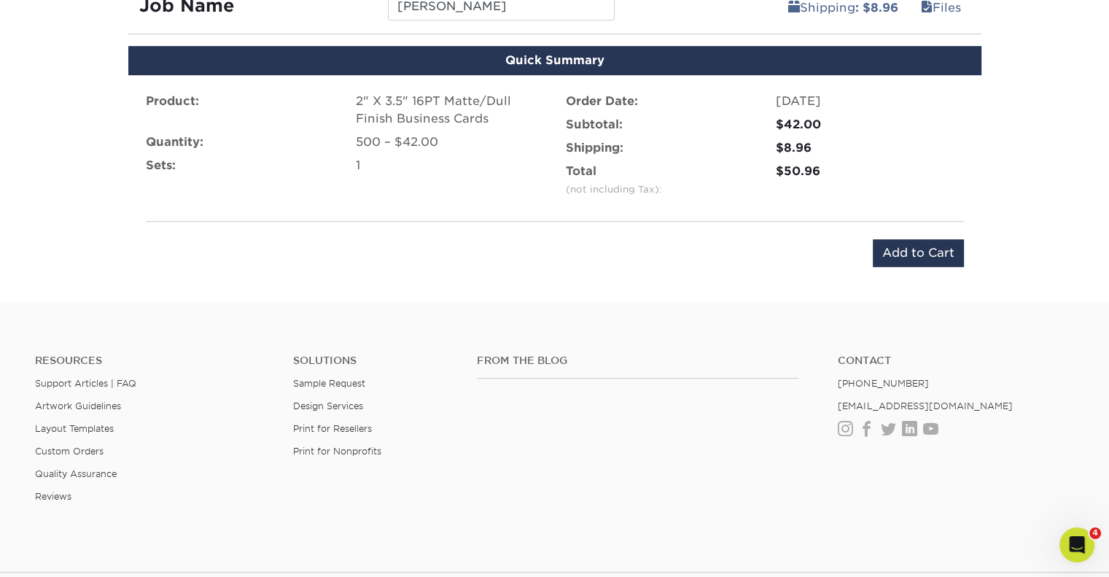
scroll to position [894, 0]
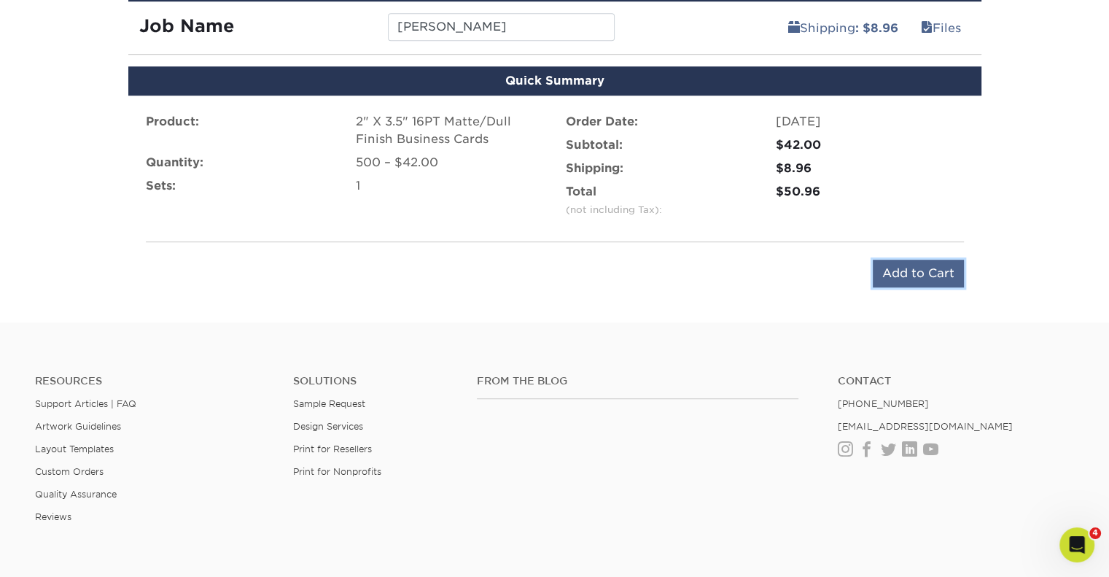
click at [929, 277] on input "Add to Cart" at bounding box center [918, 274] width 91 height 28
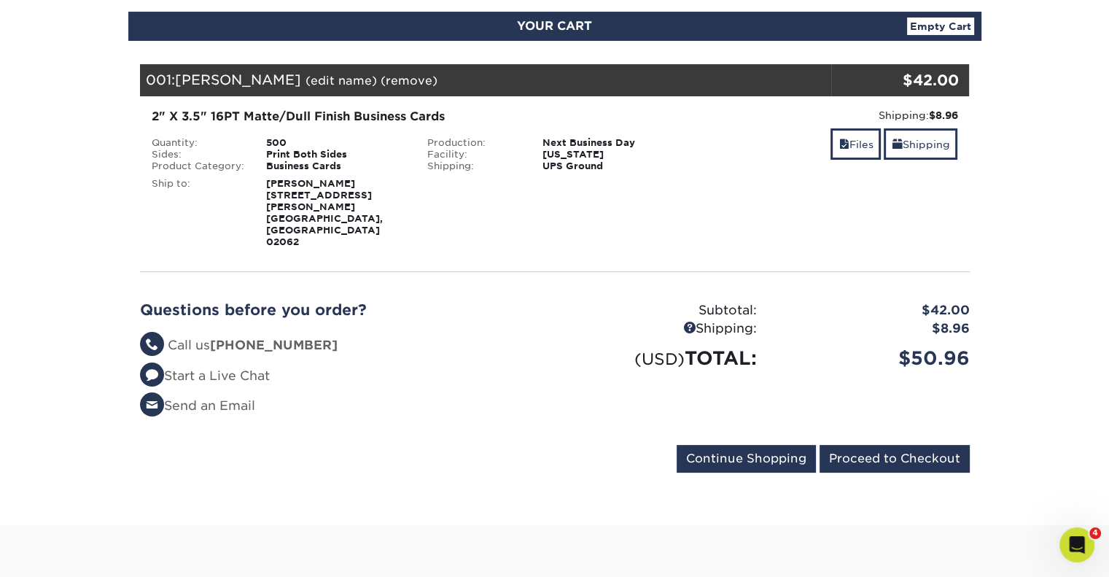
scroll to position [159, 0]
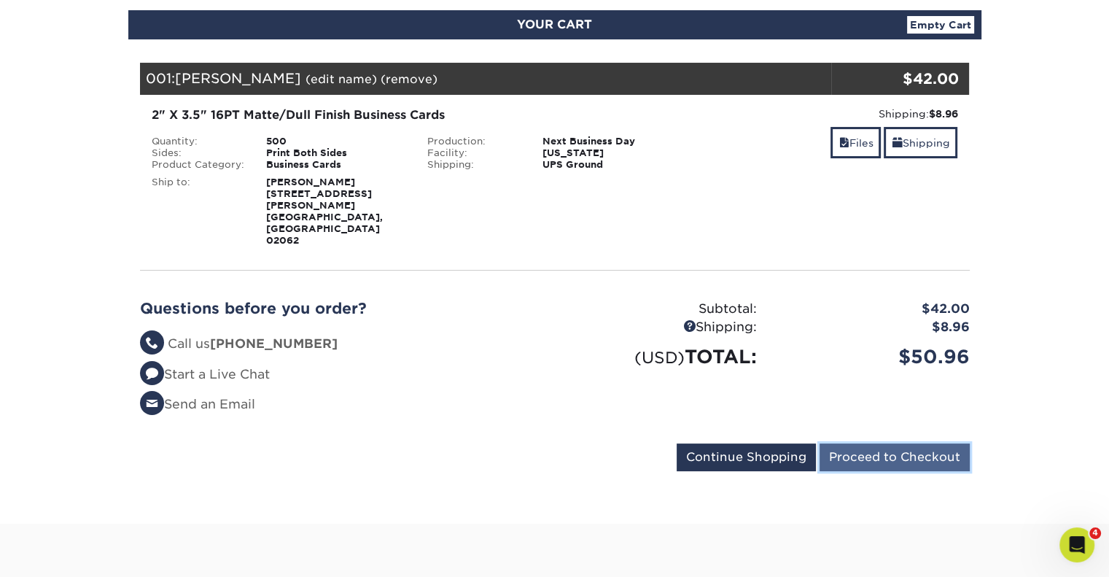
click at [942, 443] on input "Proceed to Checkout" at bounding box center [895, 457] width 150 height 28
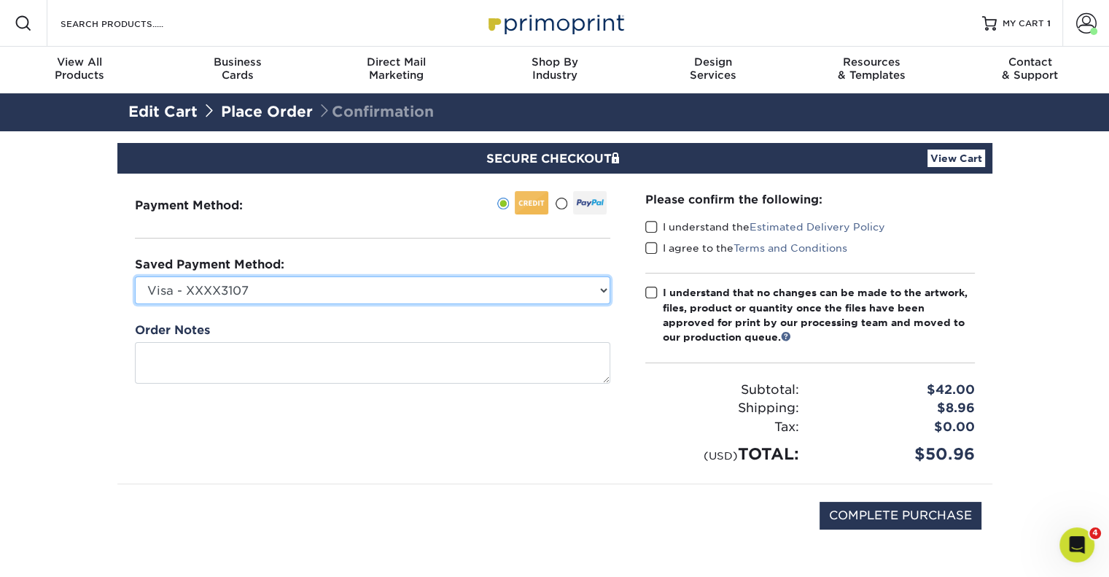
click at [518, 281] on select "Visa - XXXX3107 Visa - XXXX9664 Visa - XXXX5212 Visa - XXXX4823 New Credit Card" at bounding box center [373, 290] width 476 height 28
select select "69627"
click at [135, 276] on select "Visa - XXXX3107 Visa - XXXX9664 Visa - XXXX5212 Visa - XXXX4823 New Credit Card" at bounding box center [373, 290] width 476 height 28
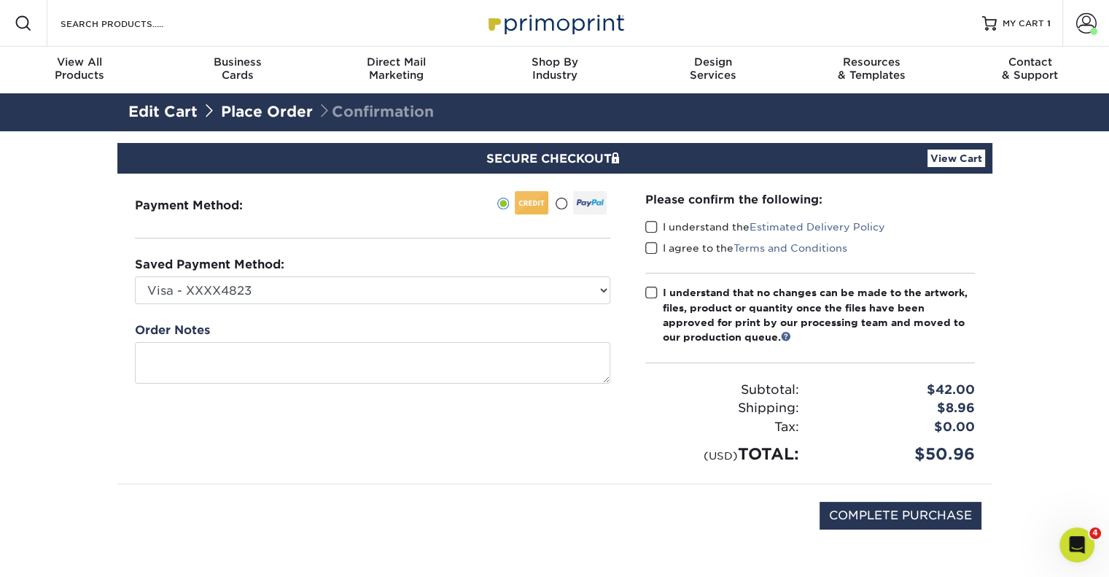
click at [652, 227] on span at bounding box center [651, 227] width 12 height 14
click at [0, 0] on input "I understand the Estimated Delivery Policy" at bounding box center [0, 0] width 0 height 0
click at [653, 242] on span at bounding box center [651, 248] width 12 height 14
click at [0, 0] on input "I agree to the Terms and Conditions" at bounding box center [0, 0] width 0 height 0
click at [650, 286] on span at bounding box center [651, 293] width 12 height 14
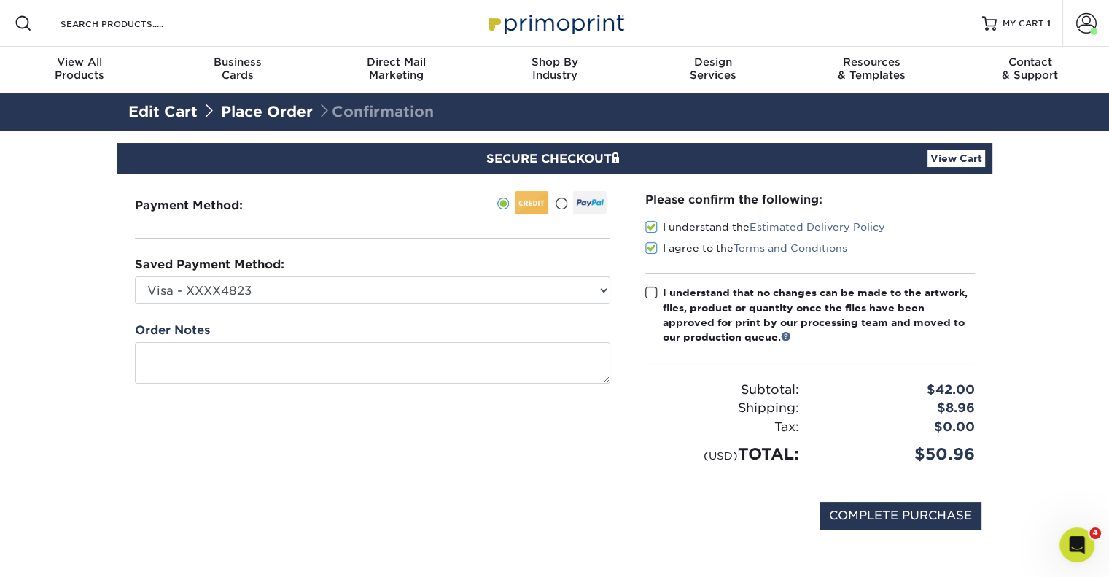
click at [0, 0] on input "I understand that no changes can be made to the artwork, files, product or quan…" at bounding box center [0, 0] width 0 height 0
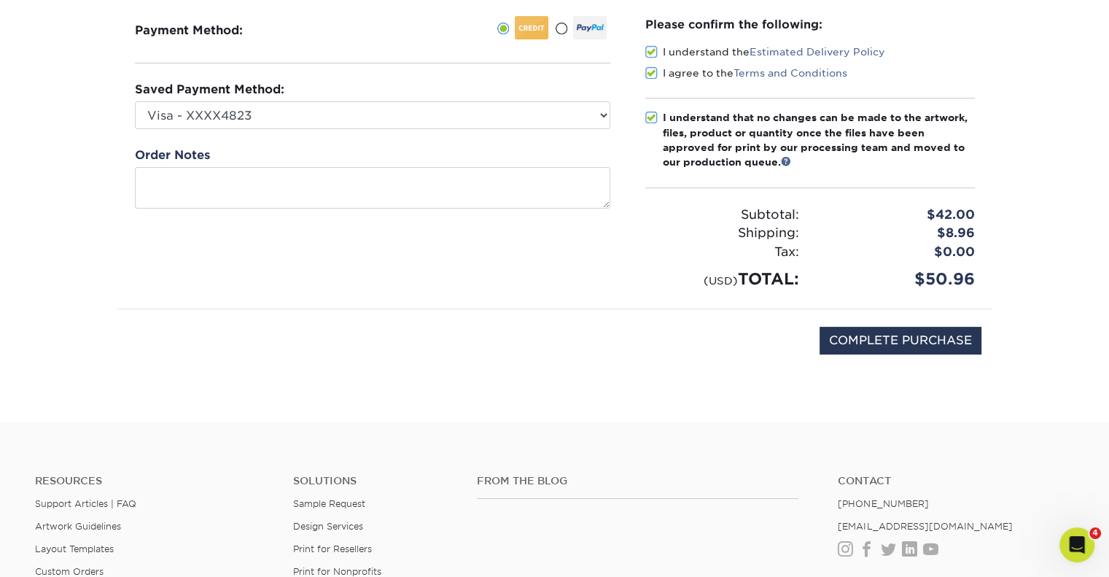
scroll to position [176, 0]
click at [874, 340] on input "COMPLETE PURCHASE" at bounding box center [901, 340] width 162 height 28
type input "PROCESSING, PLEASE WAIT..."
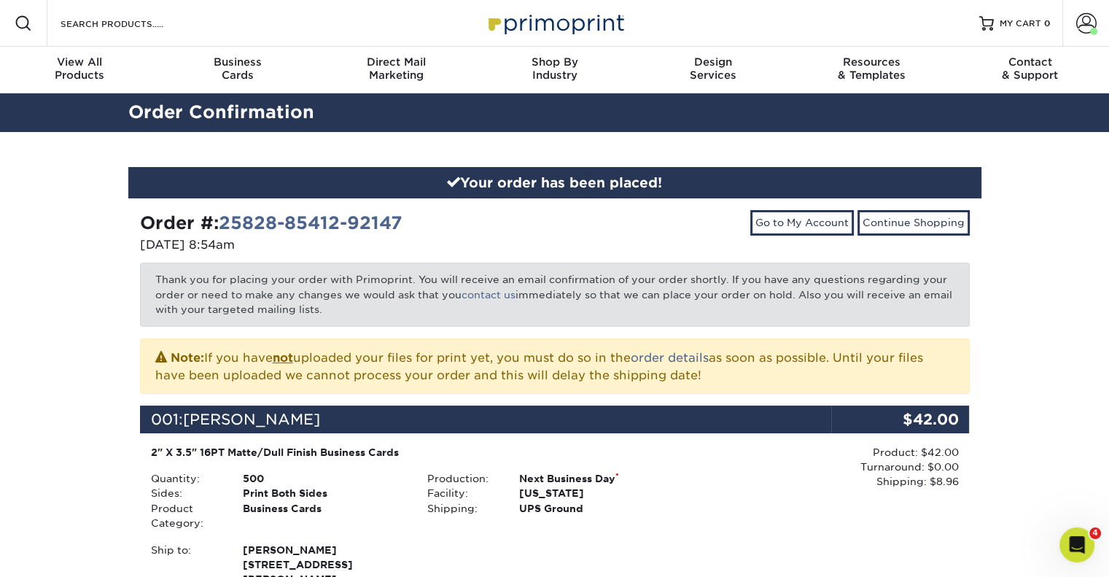
drag, startPoint x: 1101, startPoint y: 187, endPoint x: 1106, endPoint y: 229, distance: 41.9
click at [1106, 229] on div "Your order has been placed! Order #: 25828-85412-92147 [DATE] 8:54am Go to My A…" at bounding box center [554, 510] width 1109 height 757
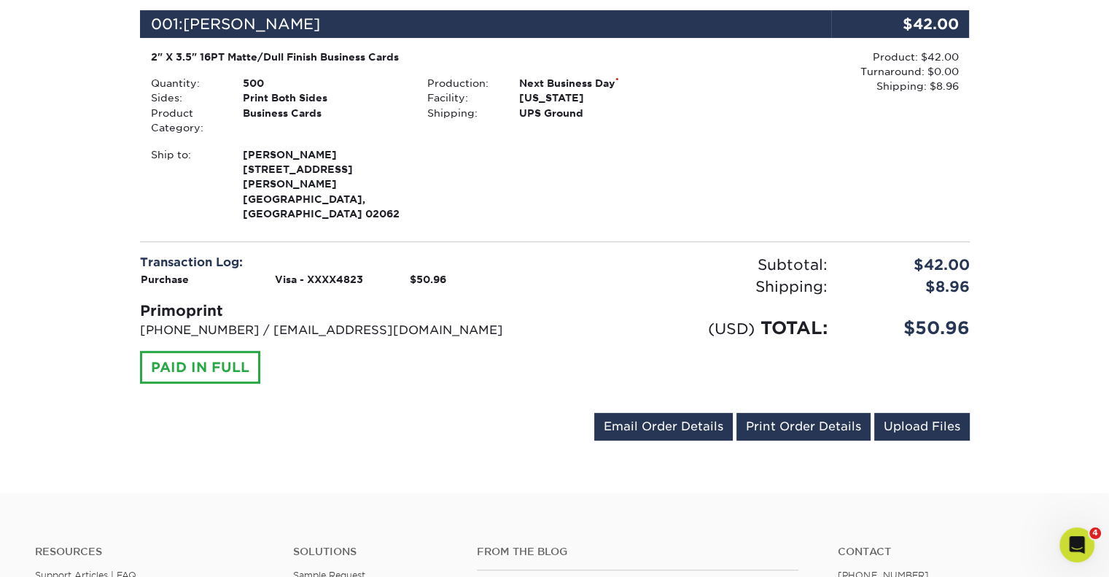
scroll to position [389, 0]
